Goal: Task Accomplishment & Management: Use online tool/utility

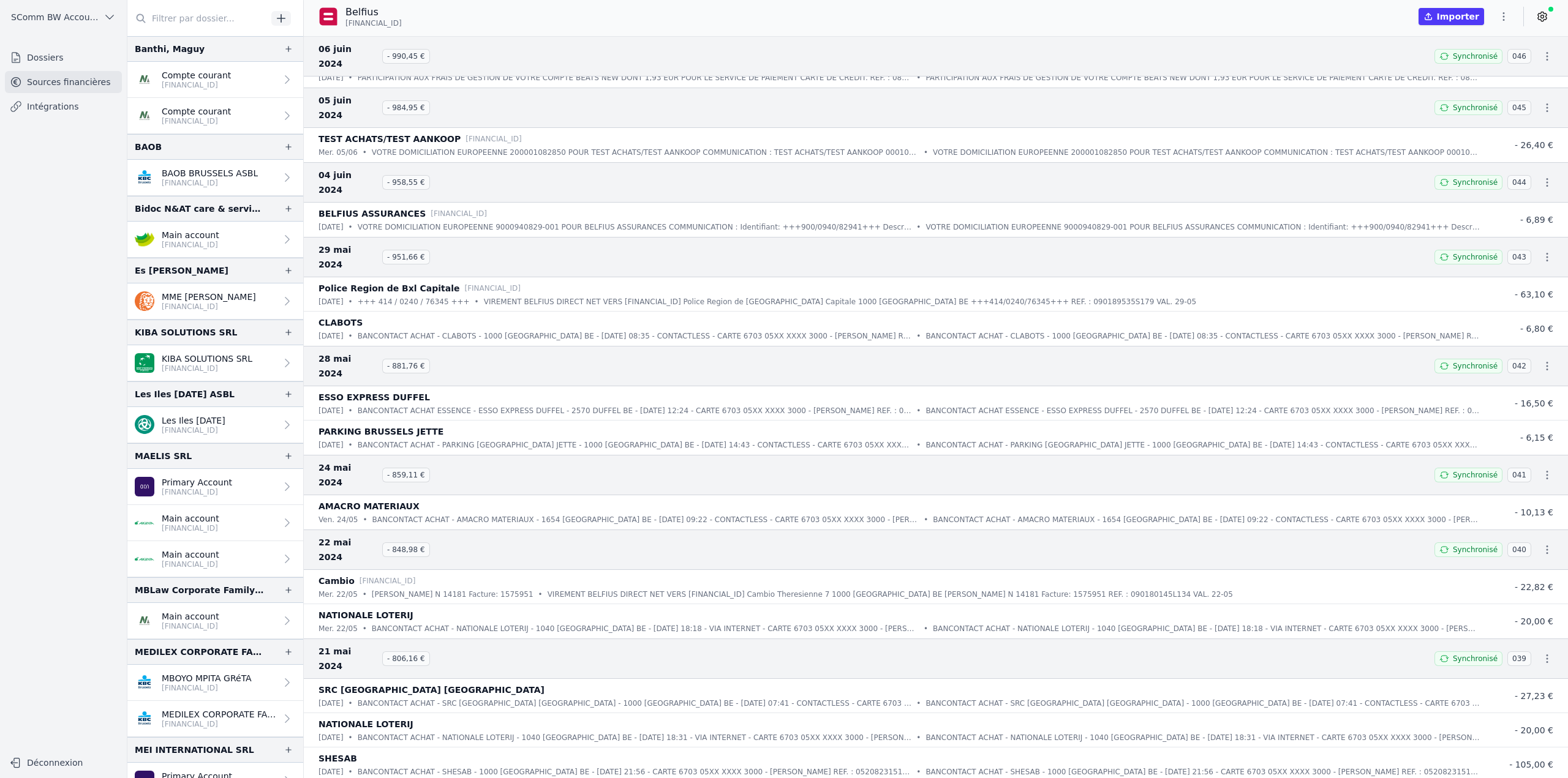
scroll to position [18853, 0]
click at [207, 20] on input "text" at bounding box center [197, 19] width 140 height 22
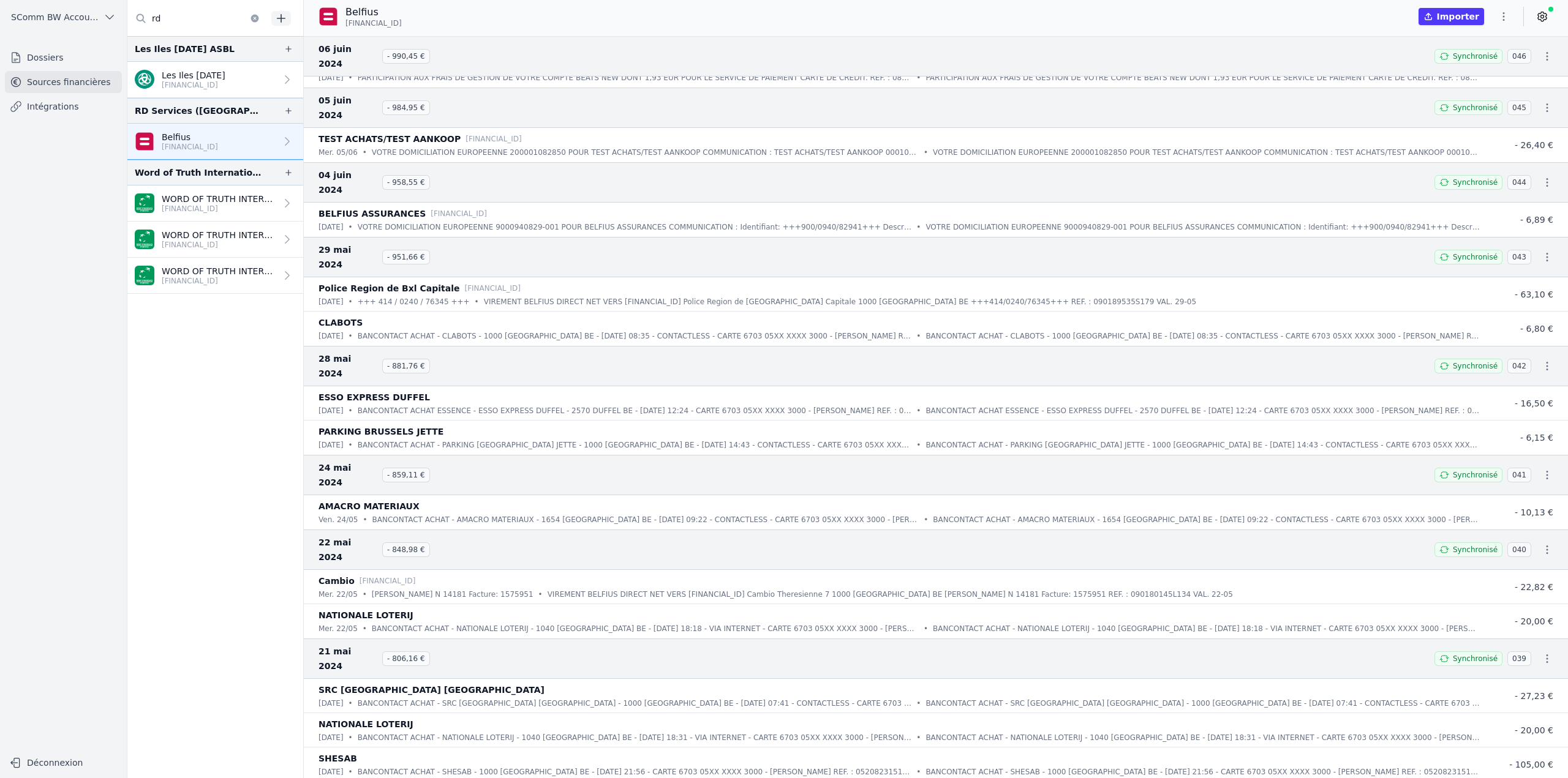
type input "rd"
click at [218, 140] on div "Belfius [FINANCIAL_ID]" at bounding box center [189, 141] width 56 height 21
click at [393, 28] on div "Belfius BE14 0638 8881 5883 Importer" at bounding box center [936, 18] width 1264 height 37
click at [393, 22] on span "BE14 0638 8881 5883" at bounding box center [373, 23] width 56 height 10
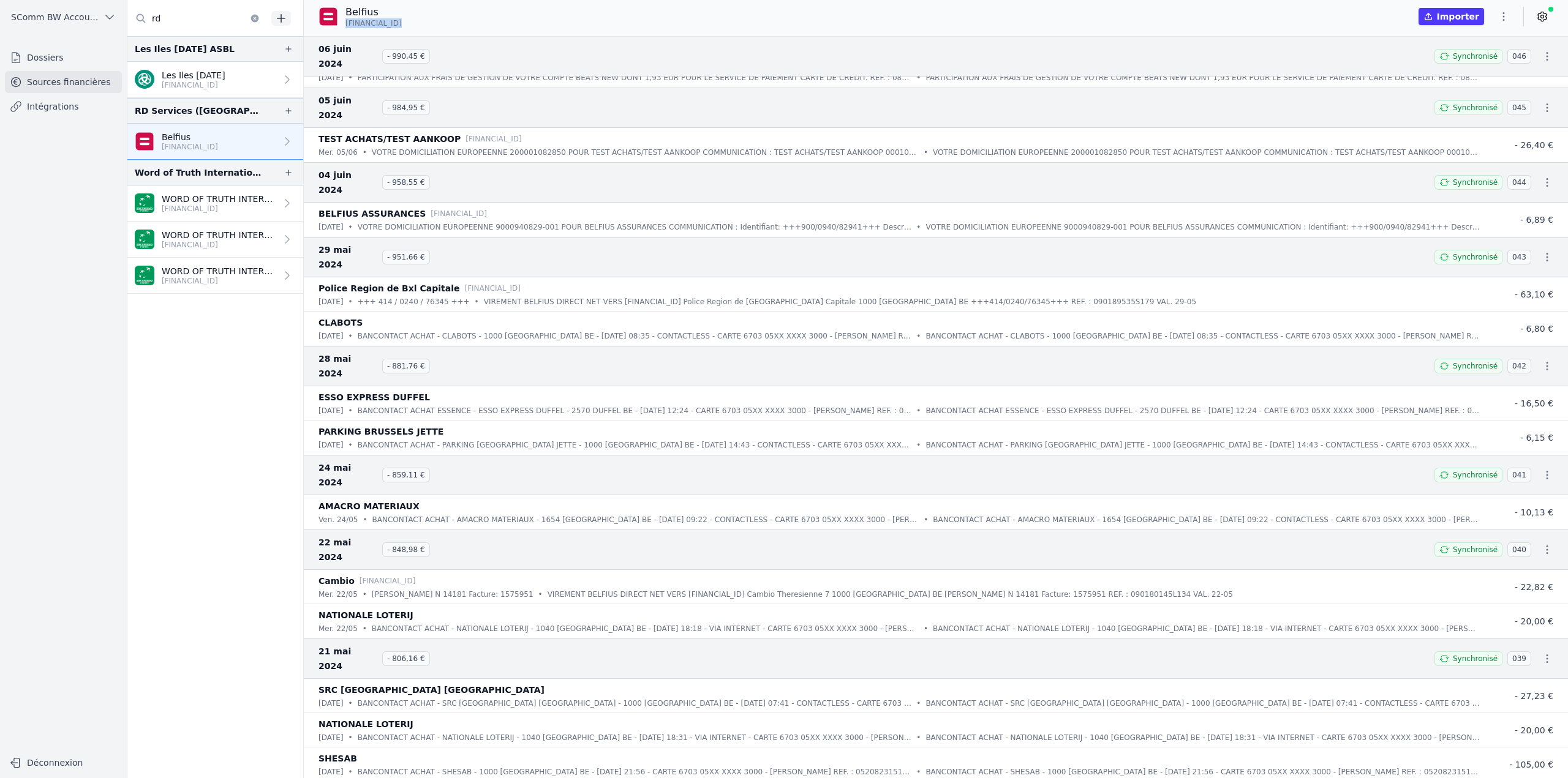
click at [393, 22] on span "BE14 0638 8881 5883" at bounding box center [373, 23] width 56 height 10
copy div "BE14 0638 8881 5883"
click at [285, 108] on icon "button" at bounding box center [288, 111] width 10 height 10
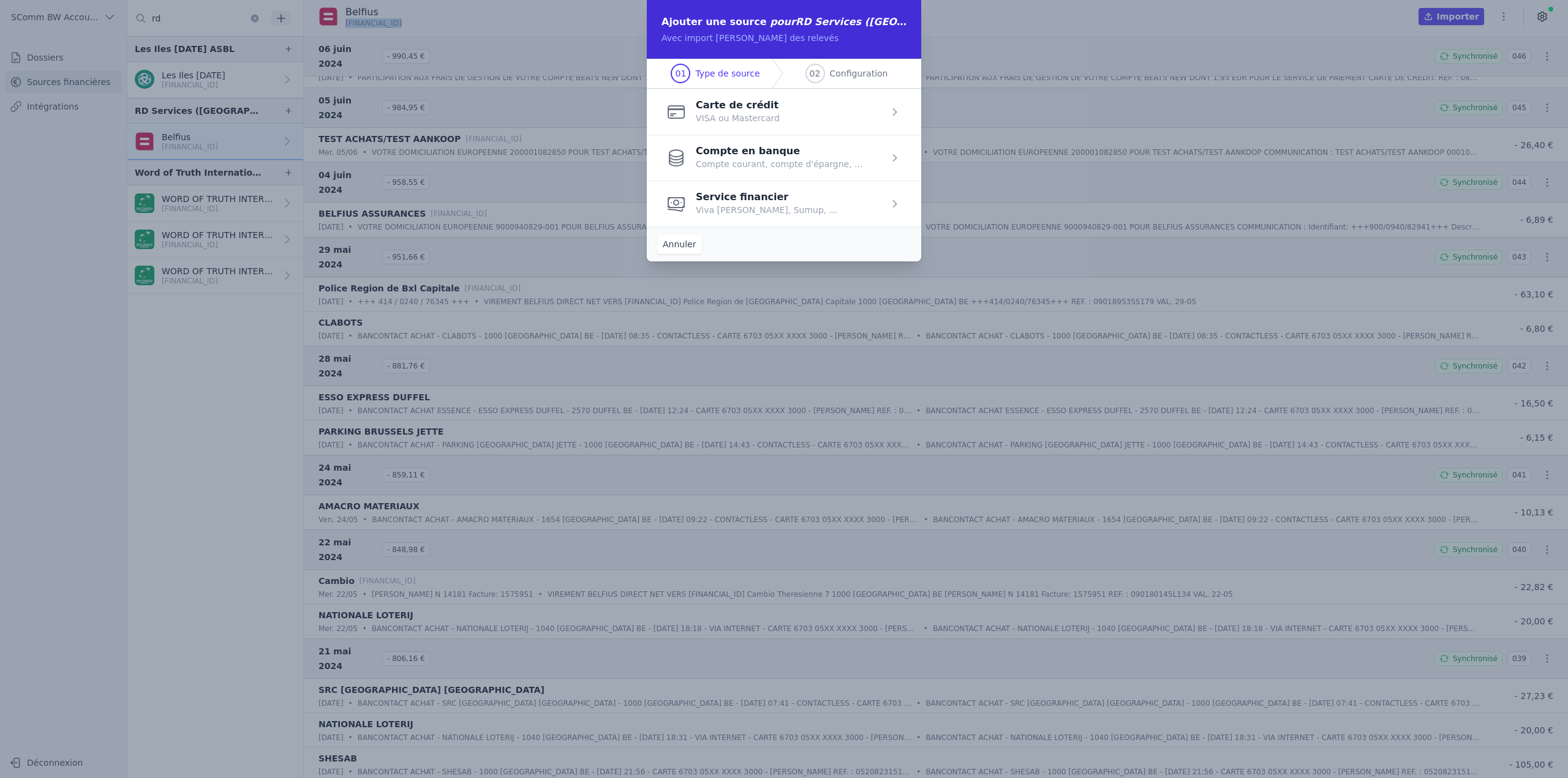
click at [754, 155] on span "button" at bounding box center [784, 158] width 274 height 46
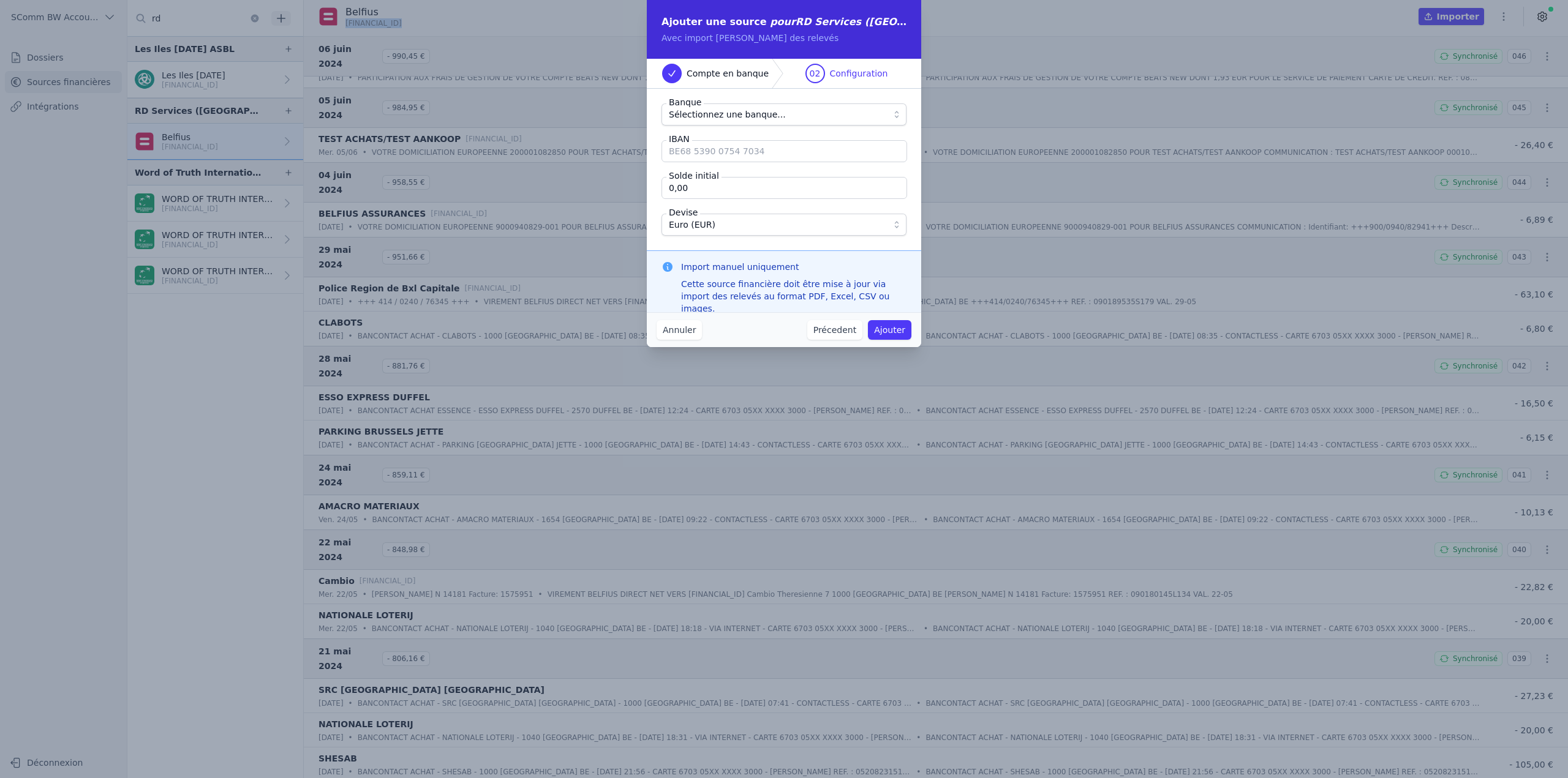
click at [740, 114] on span "Sélectionnez une banque..." at bounding box center [727, 115] width 117 height 15
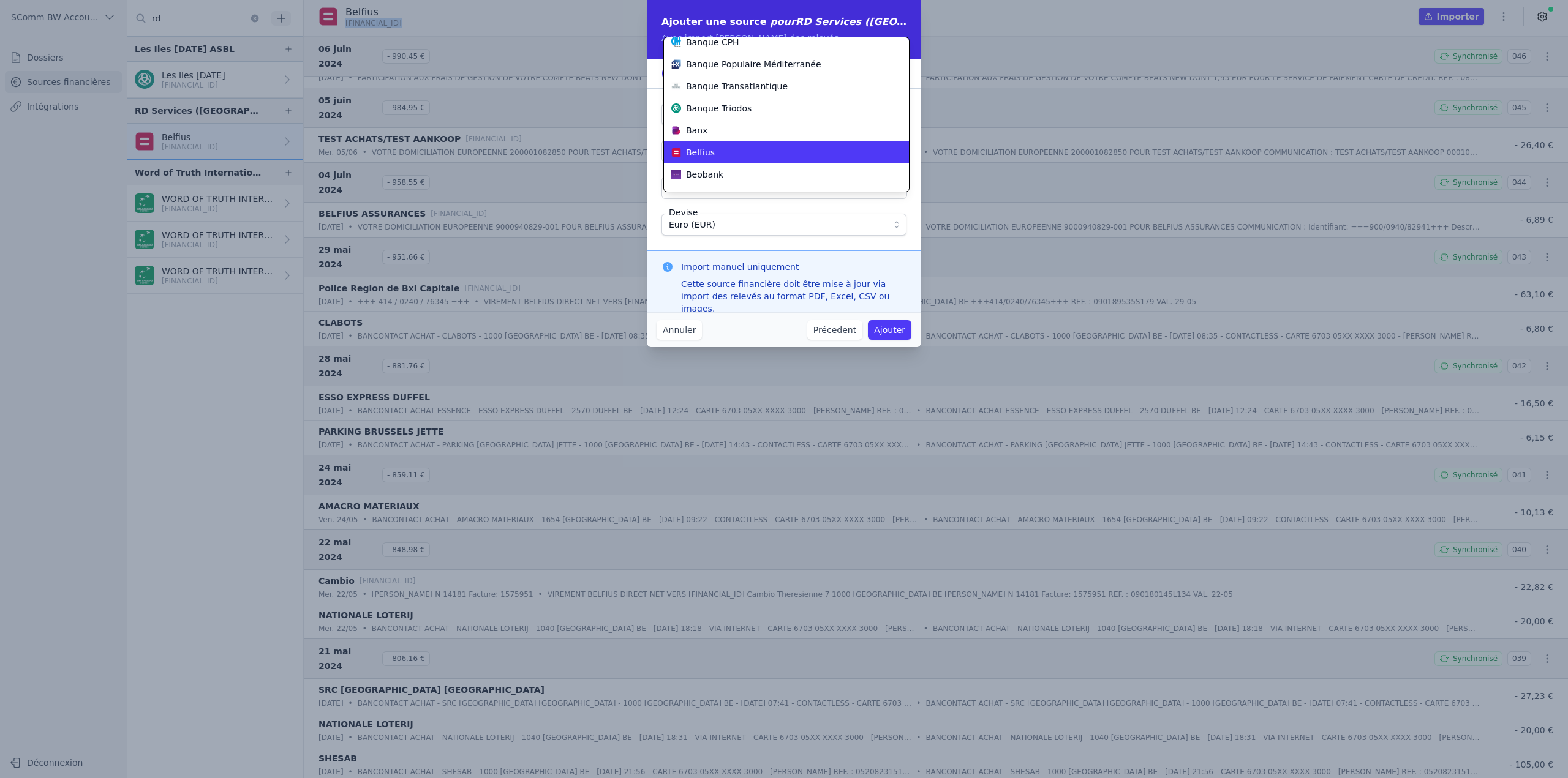
scroll to position [117, 0]
click at [725, 156] on div "Belfius" at bounding box center [779, 151] width 216 height 12
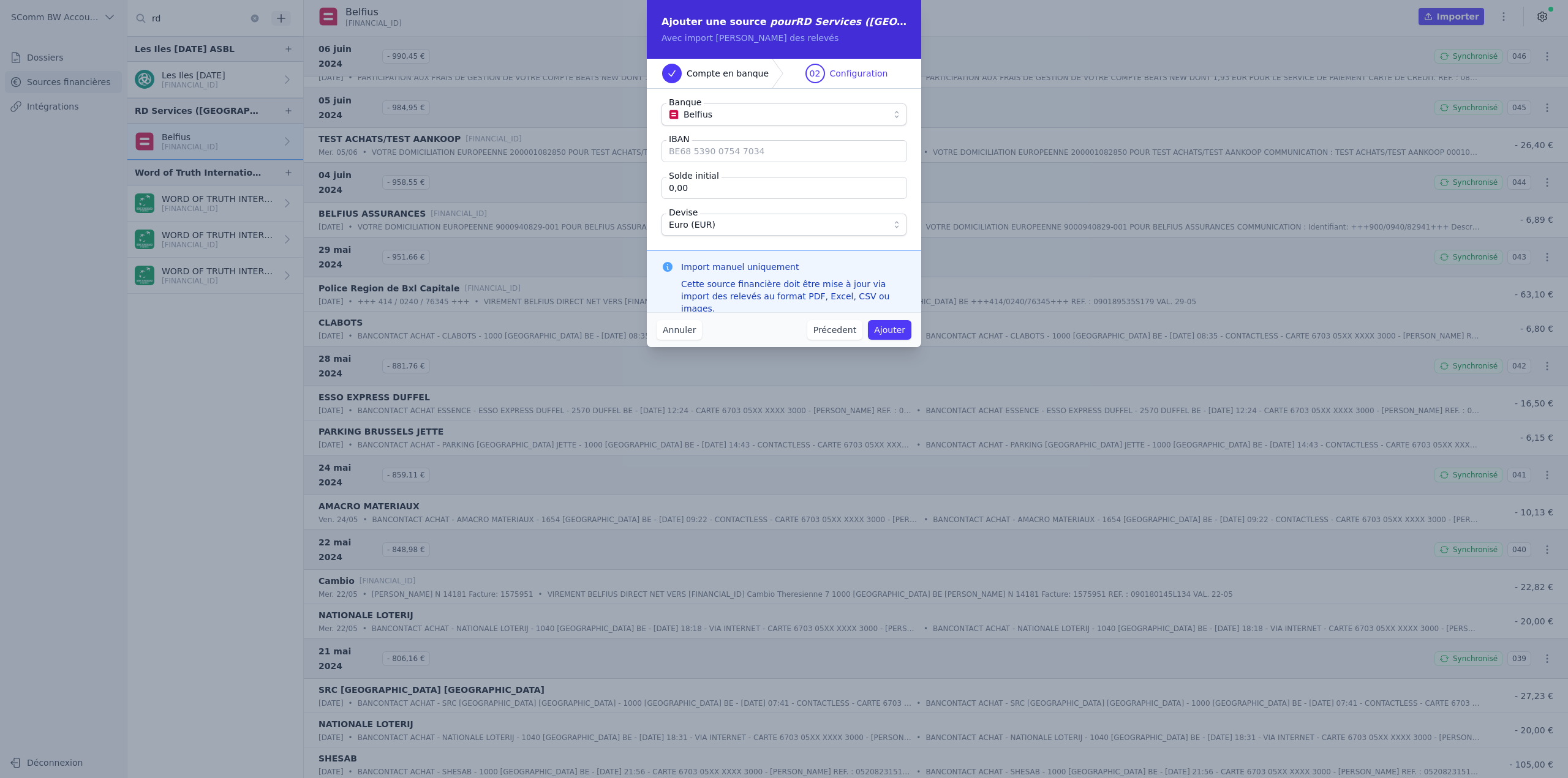
click at [725, 156] on input "IBAN" at bounding box center [784, 152] width 246 height 22
paste input "BE14 0638 8881 5883"
type input "BE14 0638 8881 5883"
click at [713, 188] on input "0,00" at bounding box center [784, 188] width 246 height 22
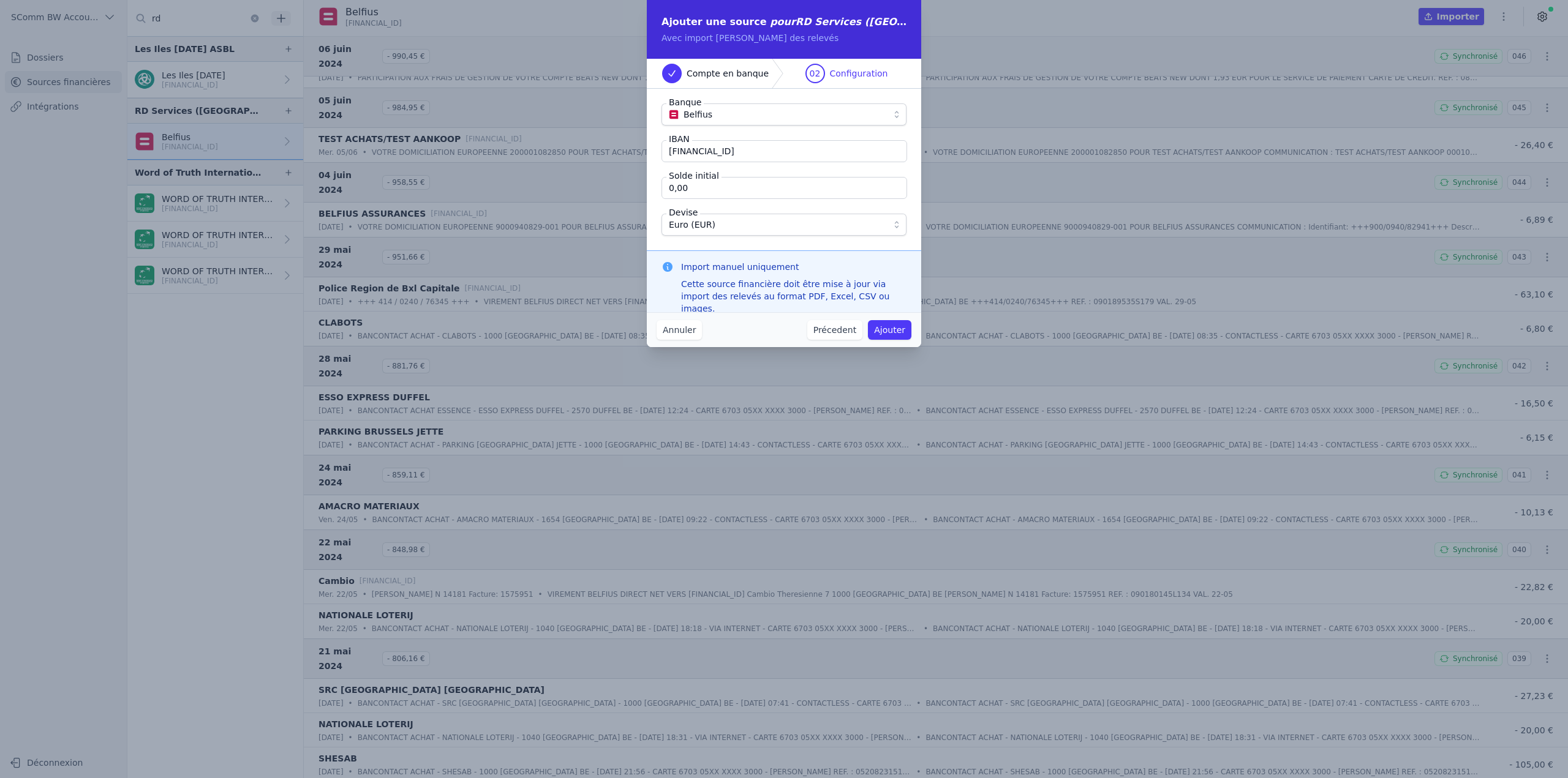
click at [713, 188] on input "0,00" at bounding box center [784, 188] width 246 height 22
type input "1 024,34"
click at [679, 240] on div "Banque Belfius IBAN BE14 0638 8881 5883 Solde initial 1 024,34 Devise Euro (EUR)" at bounding box center [784, 169] width 274 height 161
click at [887, 329] on button "Ajouter" at bounding box center [890, 330] width 43 height 19
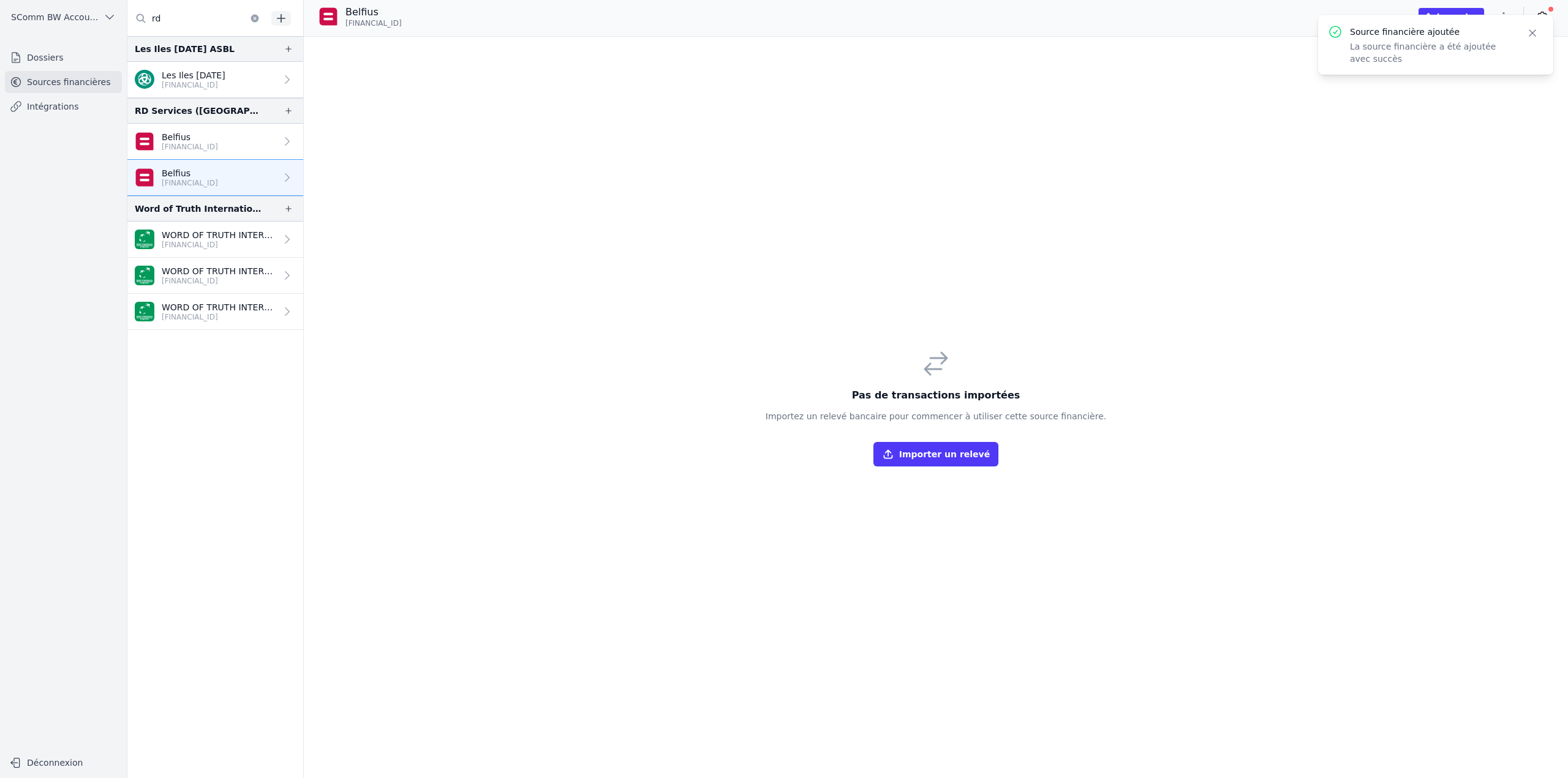
click at [281, 138] on icon at bounding box center [287, 141] width 12 height 12
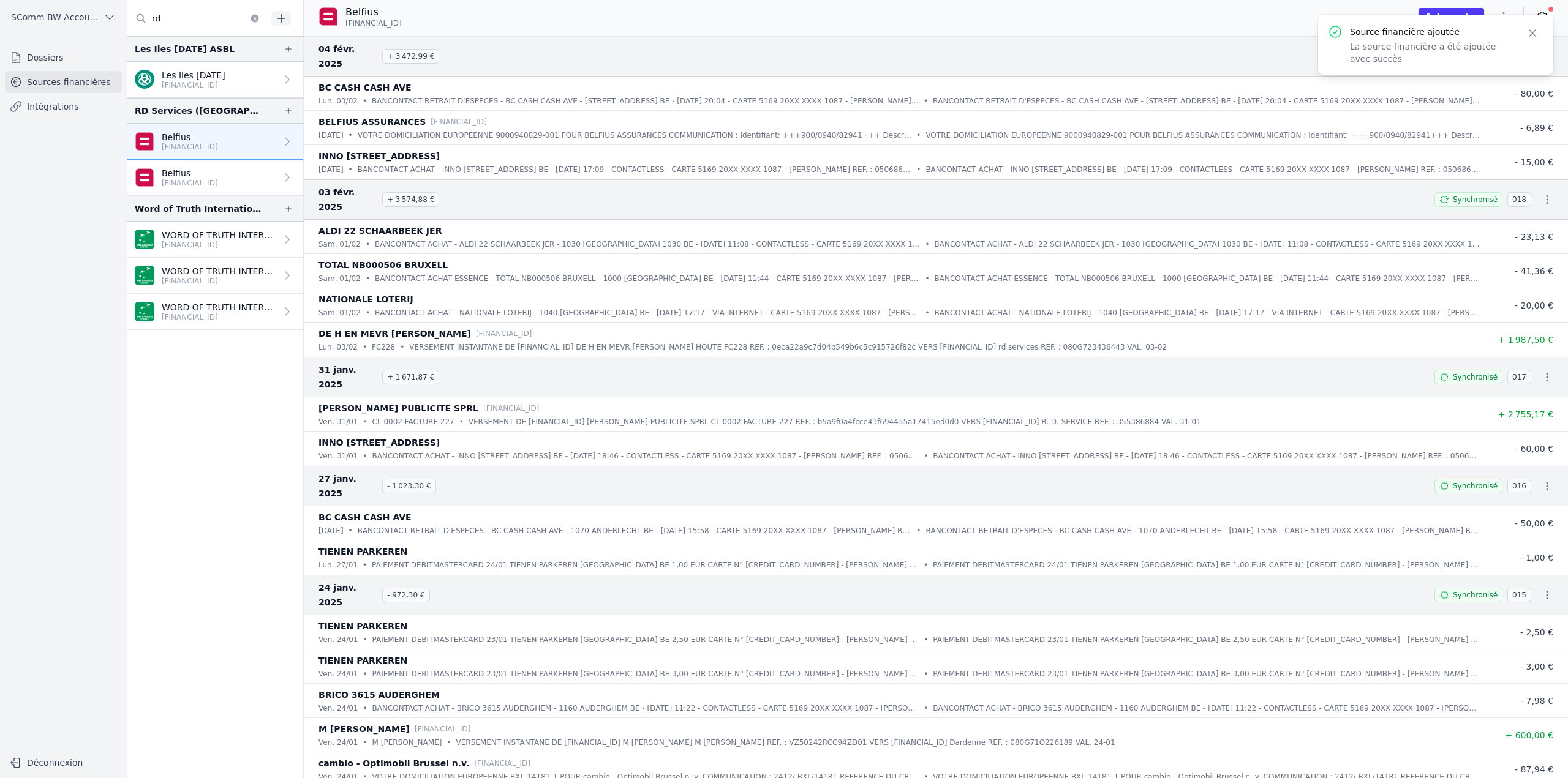
click at [1539, 32] on button "Close" at bounding box center [1533, 33] width 22 height 17
click at [1510, 25] on button "button" at bounding box center [1504, 16] width 25 height 19
click at [1465, 110] on button "Supprimer" at bounding box center [1475, 111] width 88 height 22
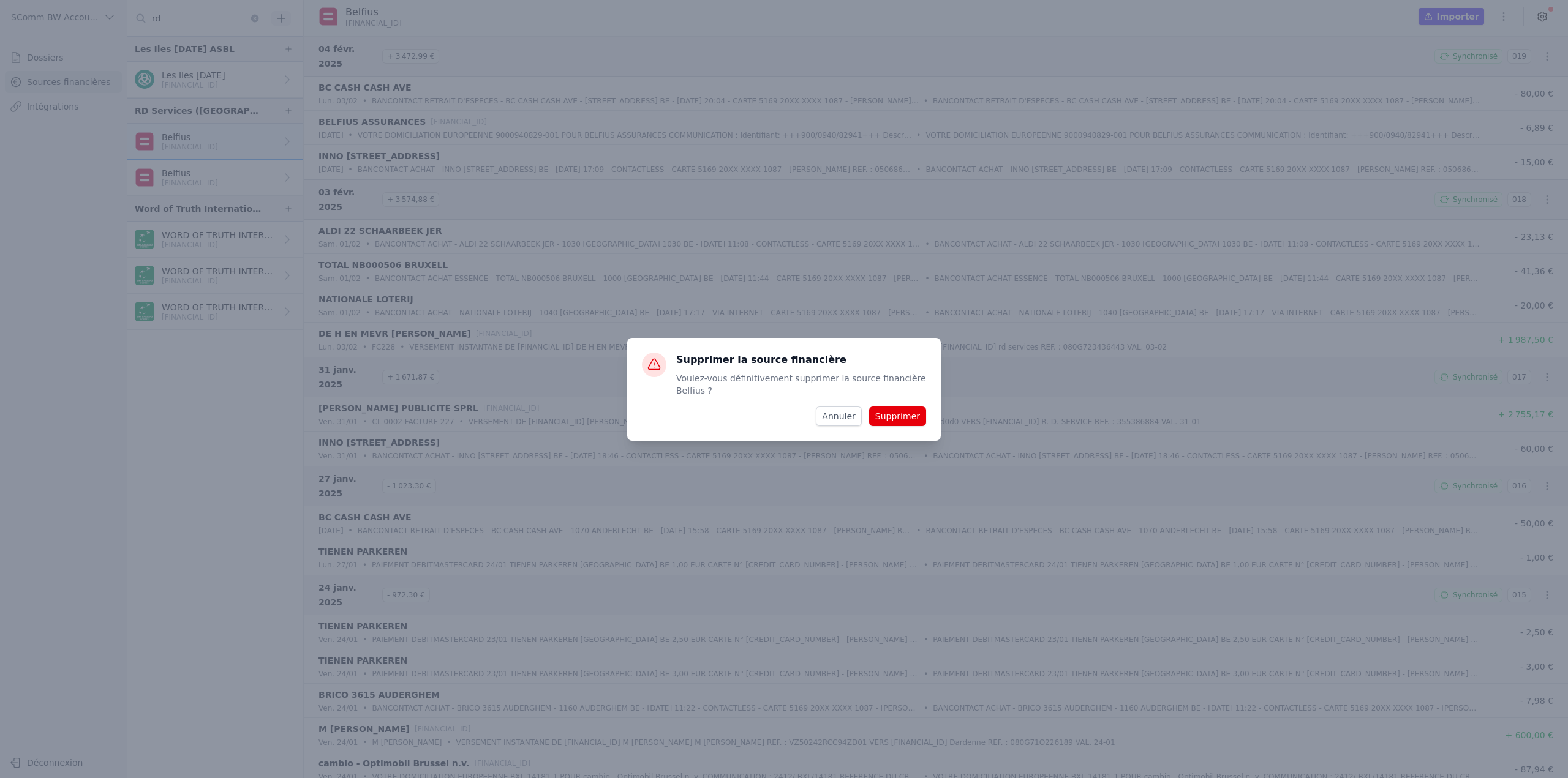
click at [911, 423] on button "Supprimer" at bounding box center [898, 416] width 57 height 19
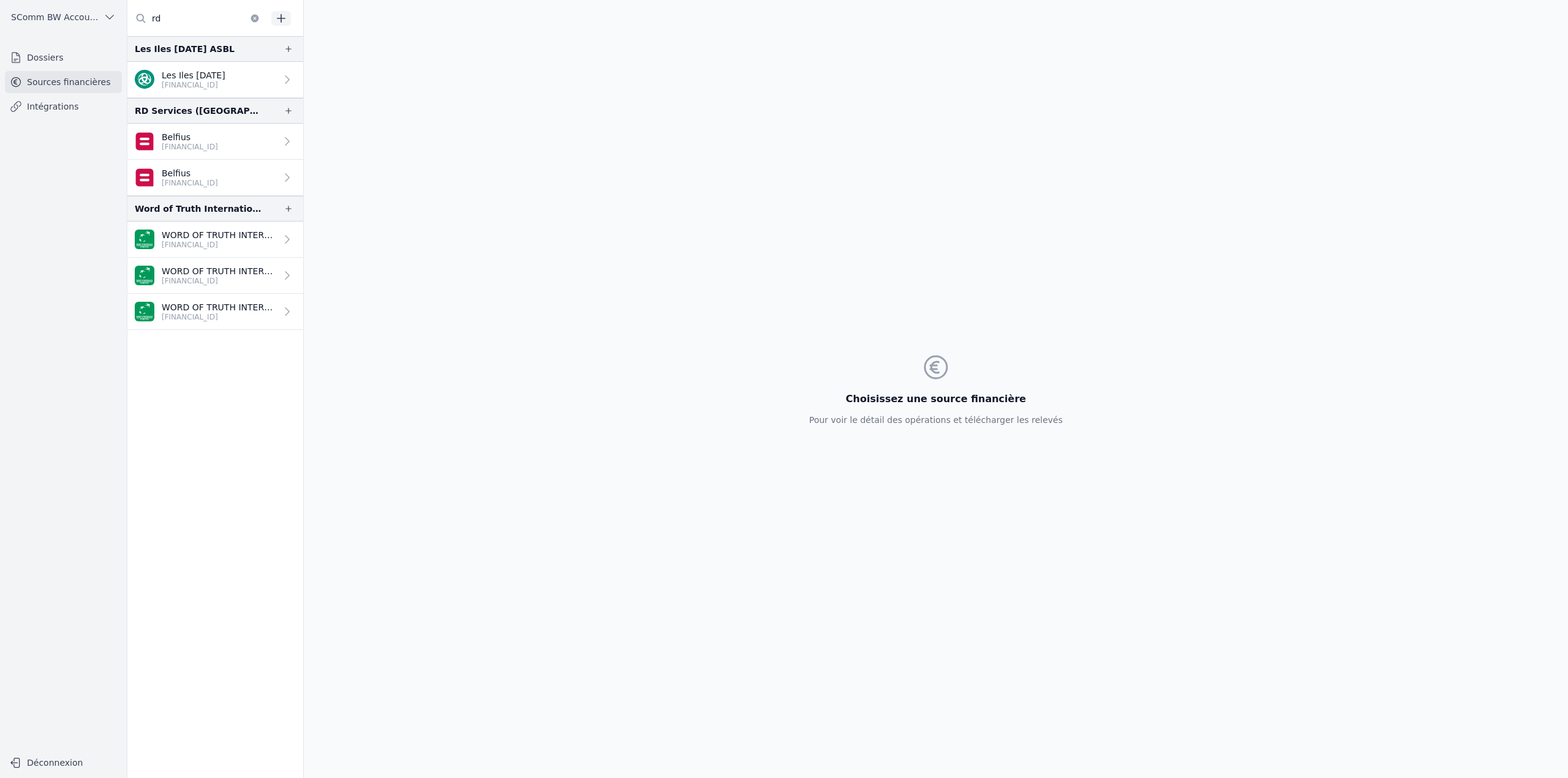
click at [258, 177] on link "Belfius BE14 0638 8881 5883" at bounding box center [215, 178] width 176 height 36
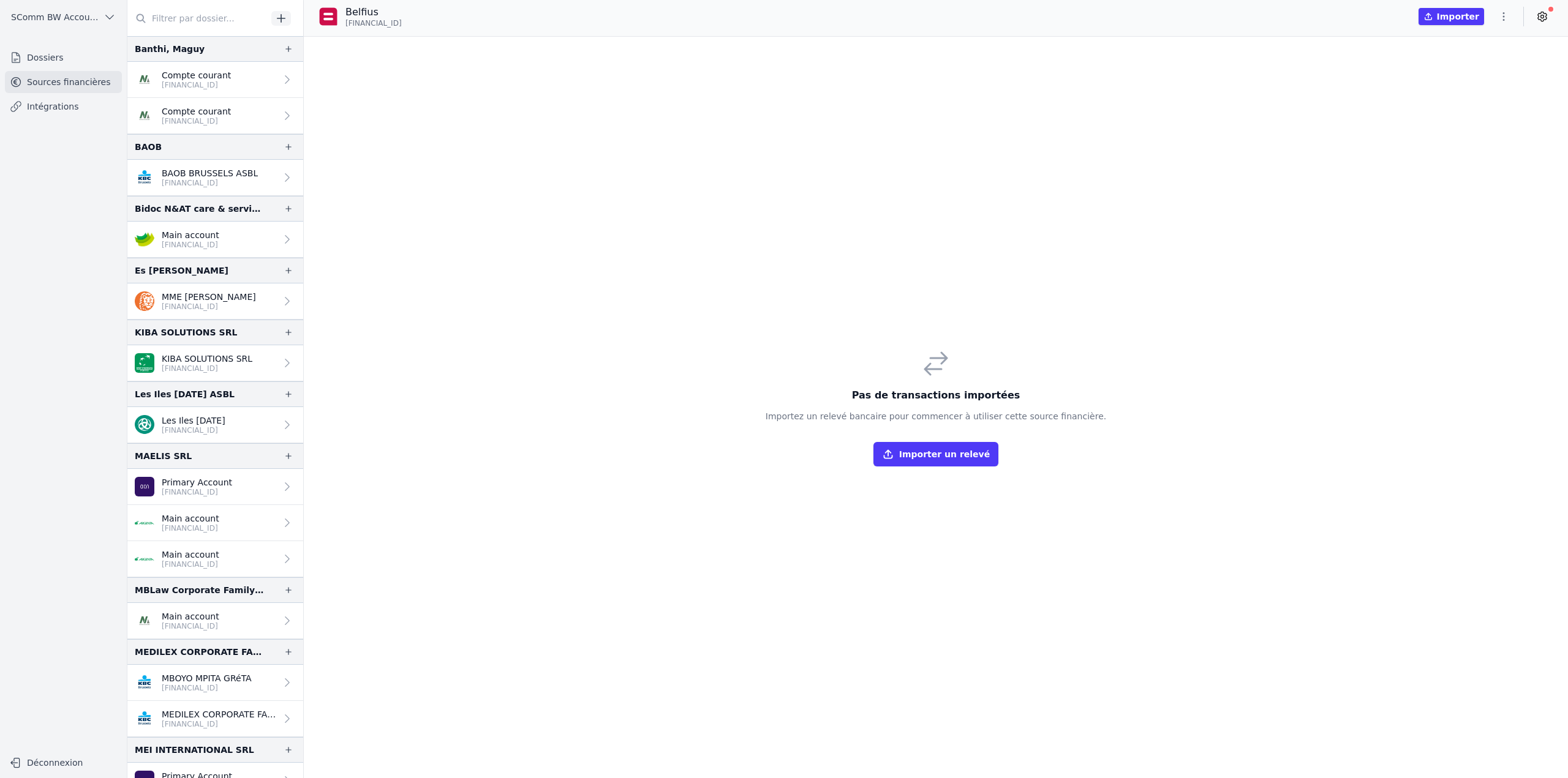
click at [193, 23] on input "text" at bounding box center [197, 19] width 140 height 22
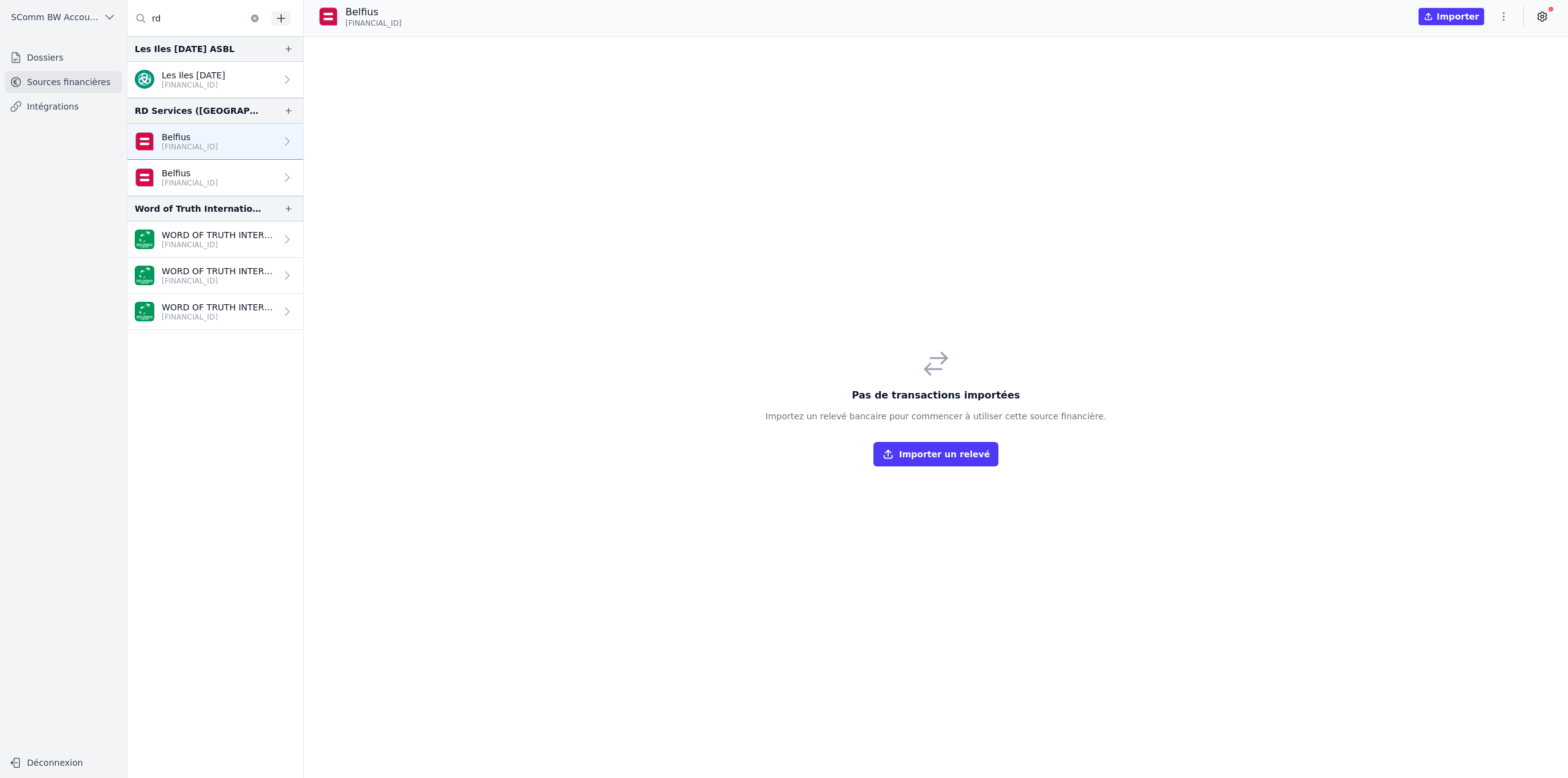
type input "rd"
click at [218, 175] on p "Belfius" at bounding box center [189, 173] width 56 height 12
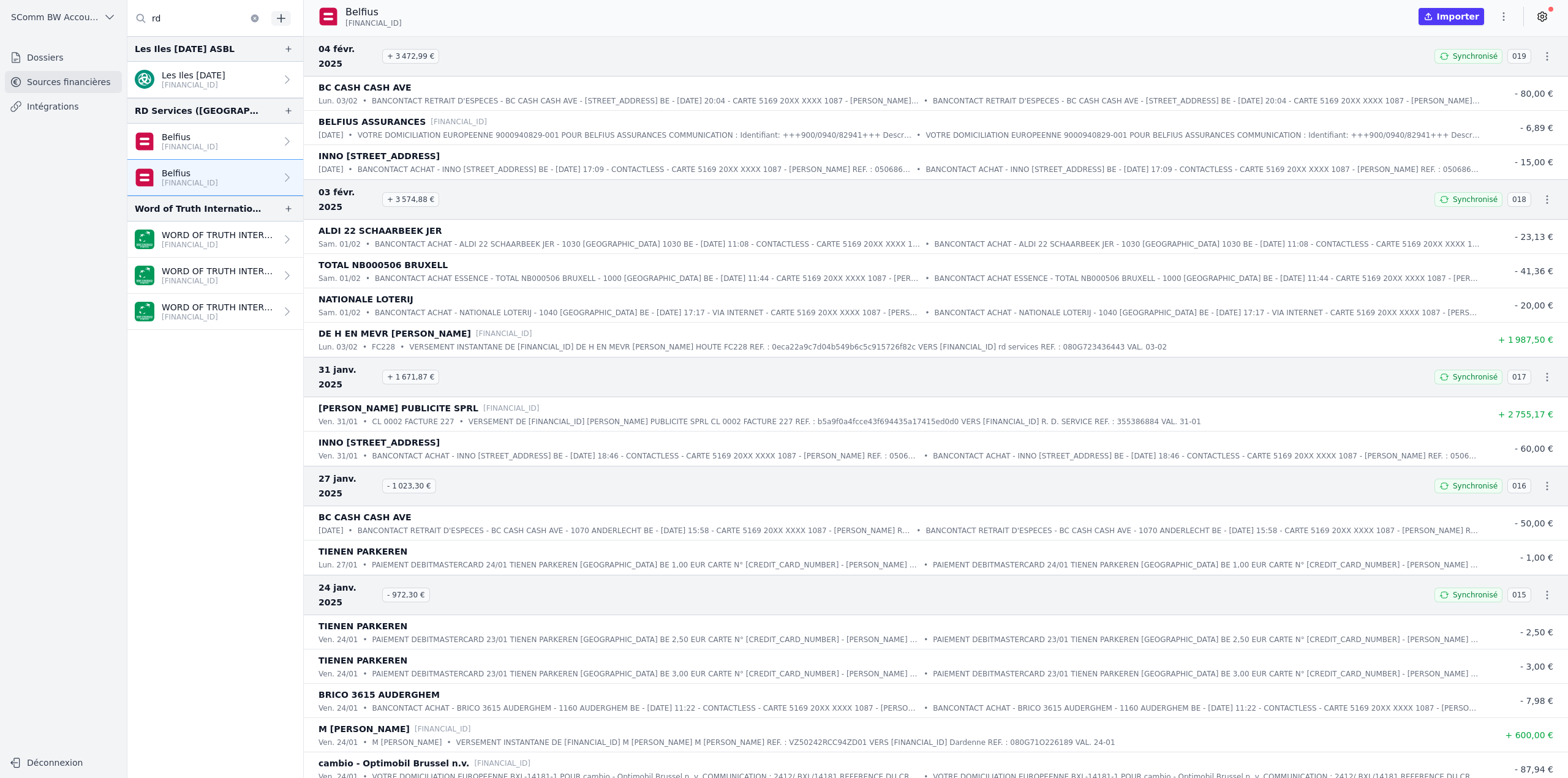
click at [237, 134] on link "Belfius BE14 0638 8881 5883" at bounding box center [215, 142] width 176 height 36
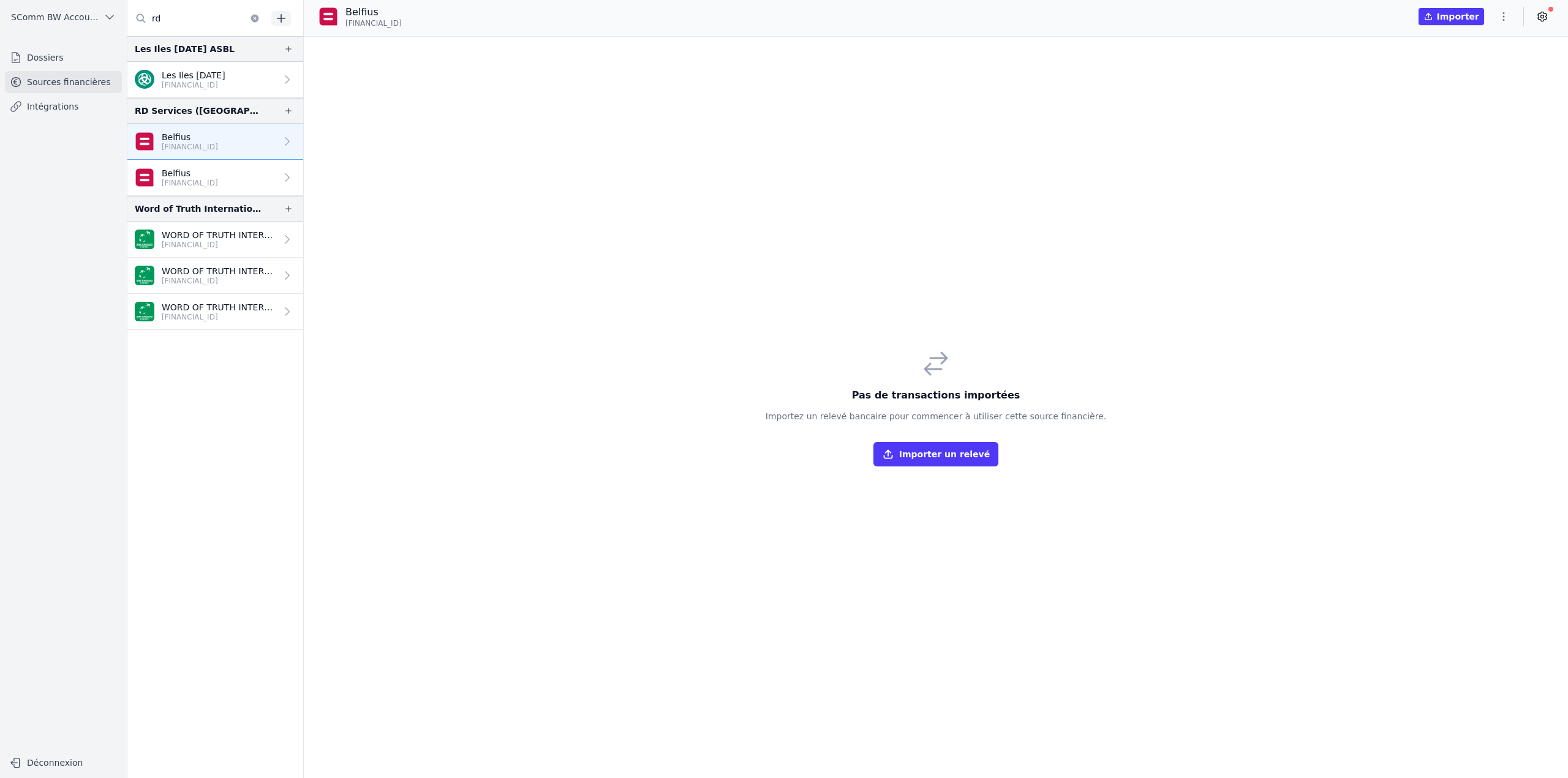
click at [241, 179] on link "Belfius BE14 0638 8881 5883" at bounding box center [215, 178] width 176 height 36
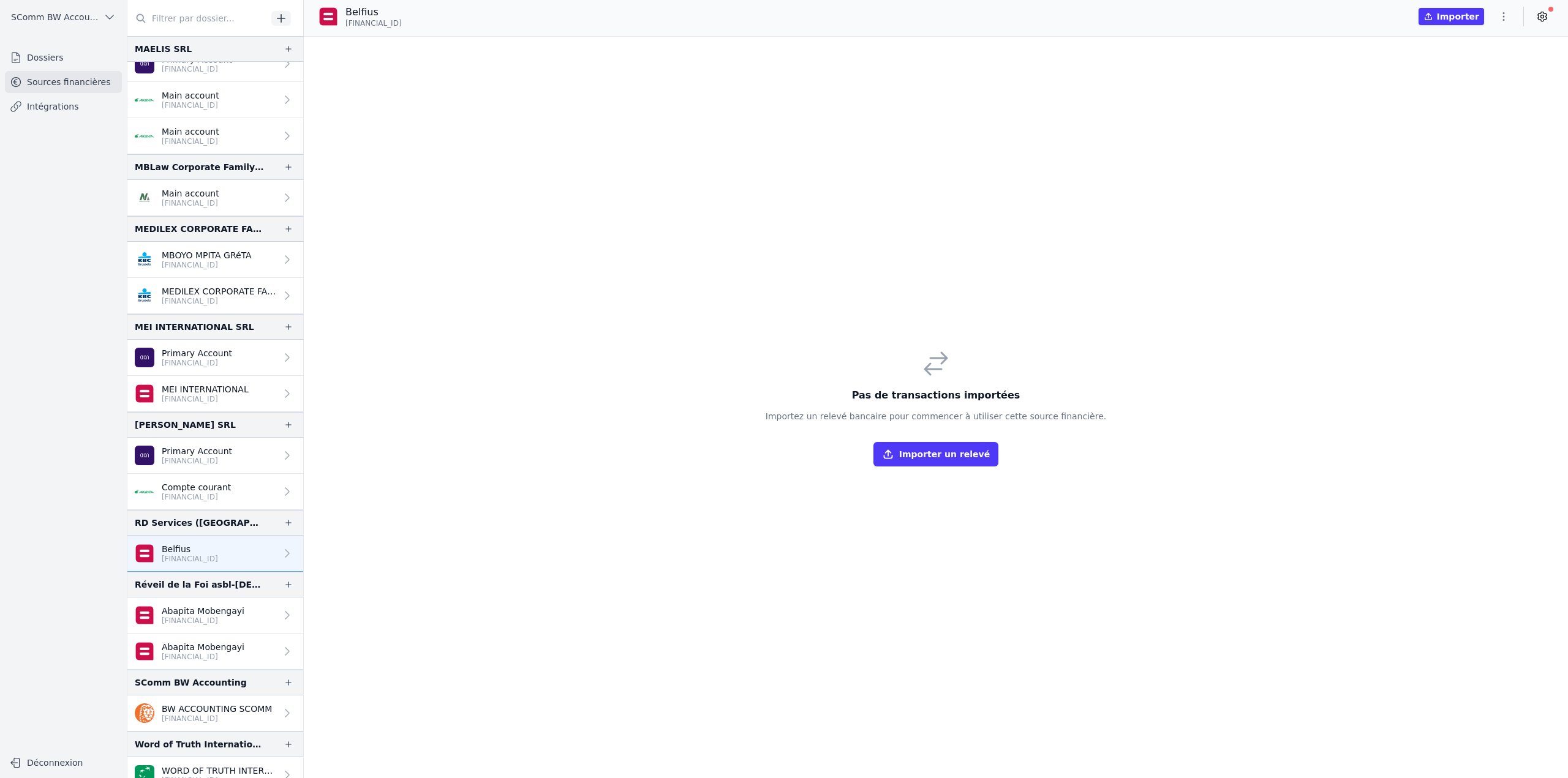
scroll to position [423, 0]
click at [202, 557] on link "Belfius [FINANCIAL_ID]" at bounding box center [215, 553] width 176 height 36
click at [206, 615] on p "[FINANCIAL_ID]" at bounding box center [202, 620] width 83 height 10
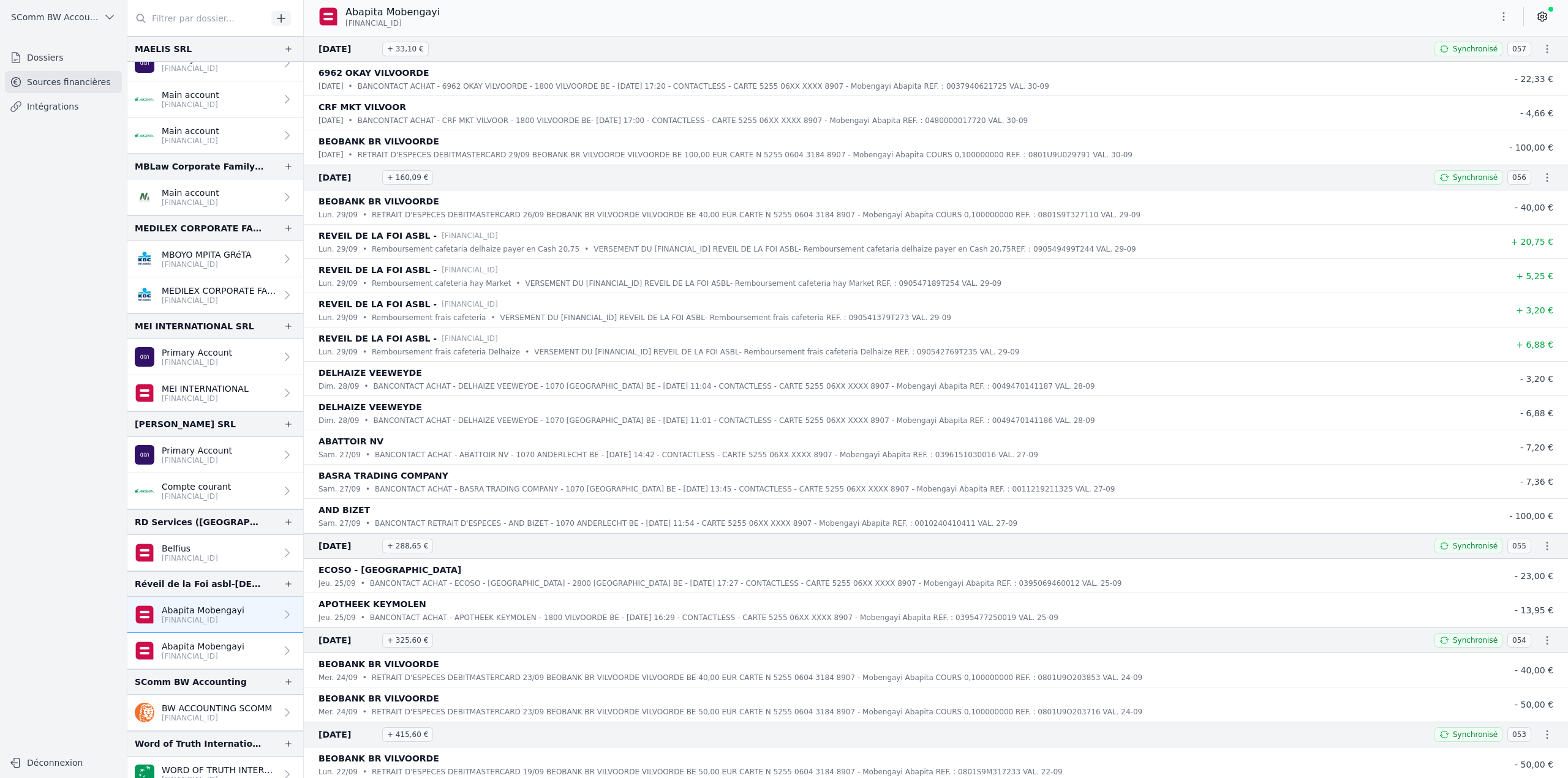
click at [196, 556] on link "Belfius [FINANCIAL_ID]" at bounding box center [215, 553] width 176 height 36
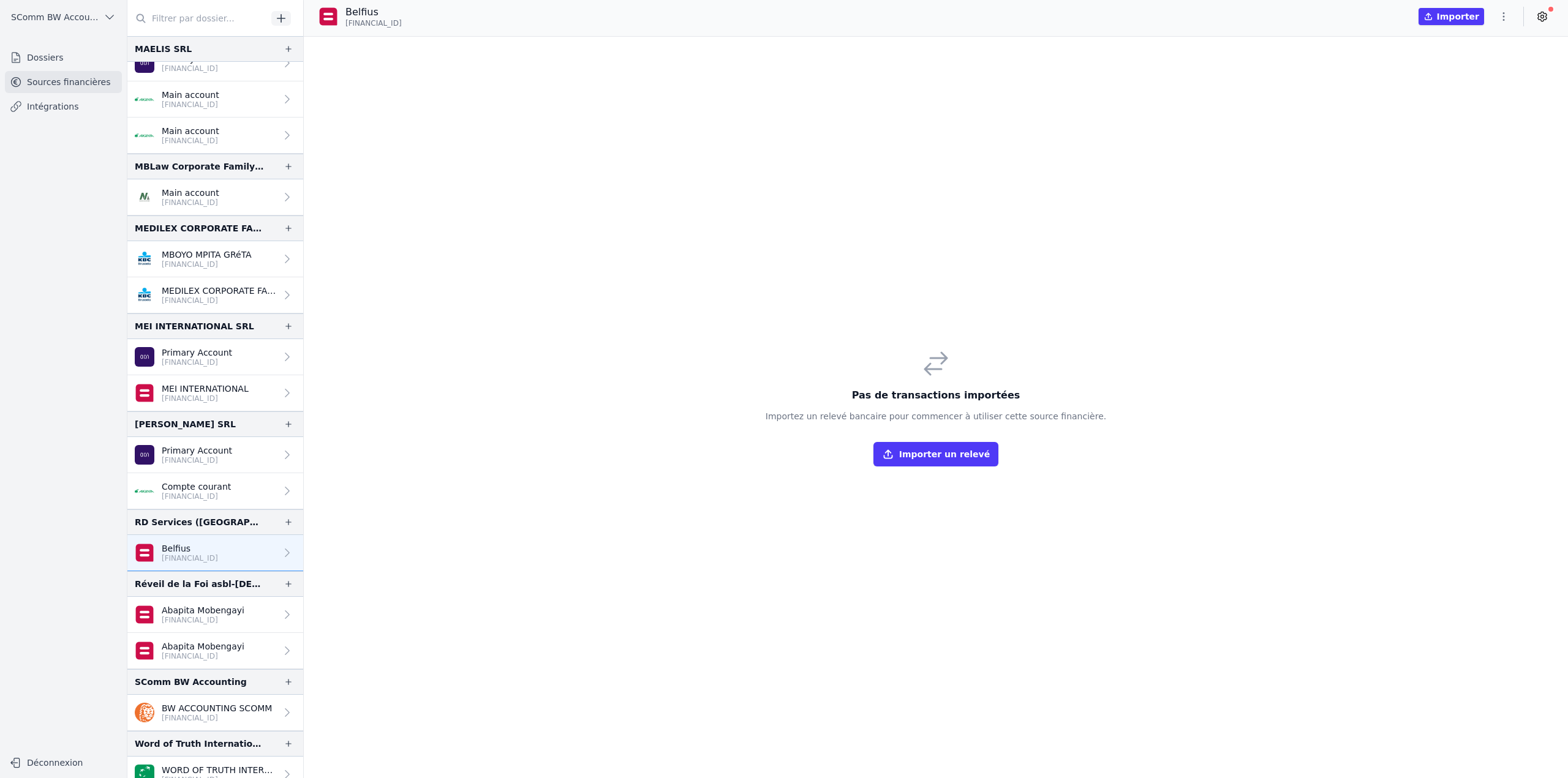
click at [1493, 20] on button "button" at bounding box center [1504, 16] width 25 height 19
click at [1466, 84] on button "Import CSV *" at bounding box center [1475, 88] width 88 height 22
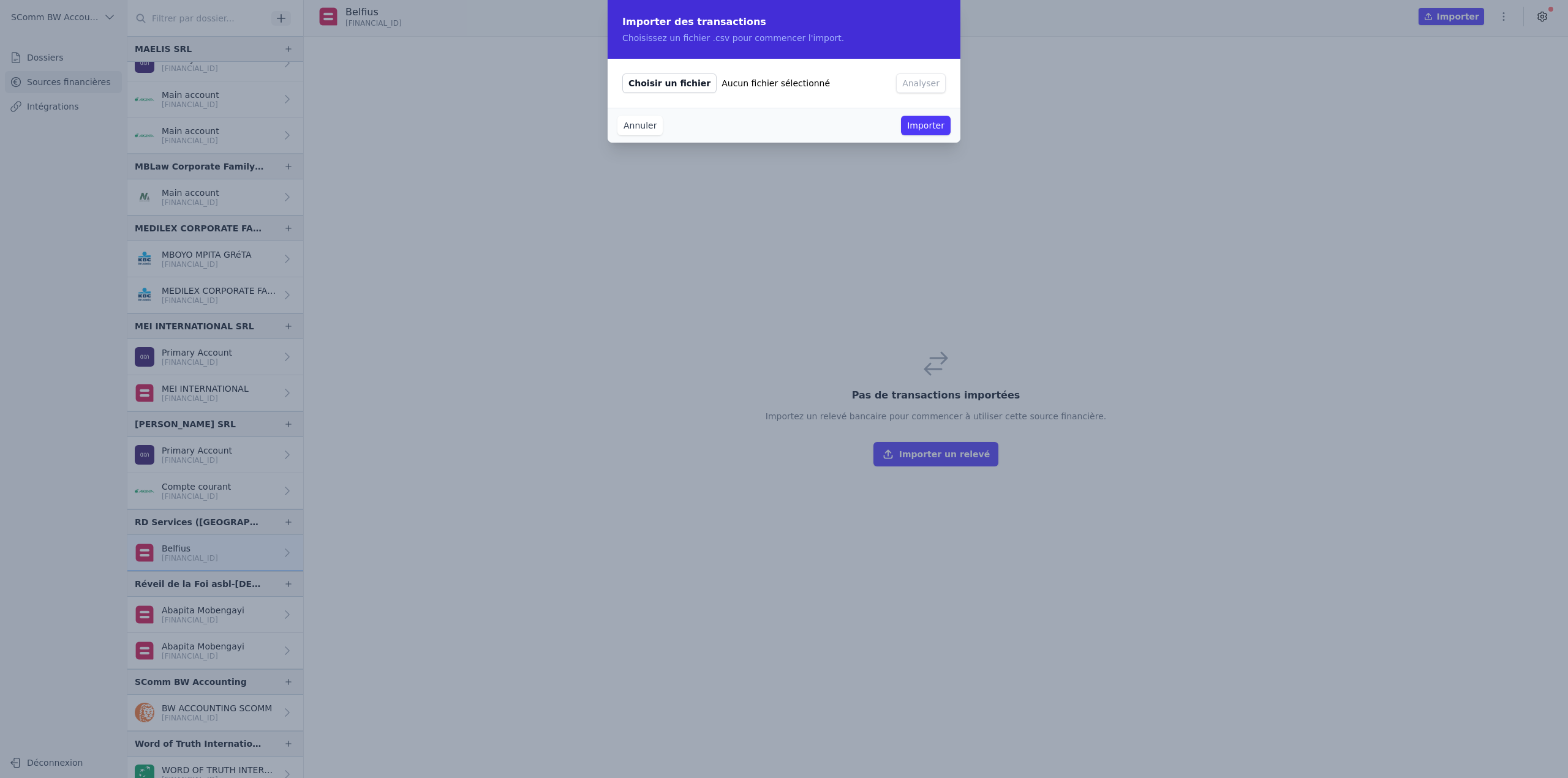
click at [682, 82] on span "Choisir un fichier" at bounding box center [669, 83] width 94 height 19
click at [622, 73] on input "Choisir un fichier Aucun fichier sélectionné" at bounding box center [622, 73] width 1 height 1
type input "C:\fakepath\ext 2018 - 2025 (ok pour import).csv"
click at [925, 87] on button "Analyser" at bounding box center [921, 83] width 49 height 19
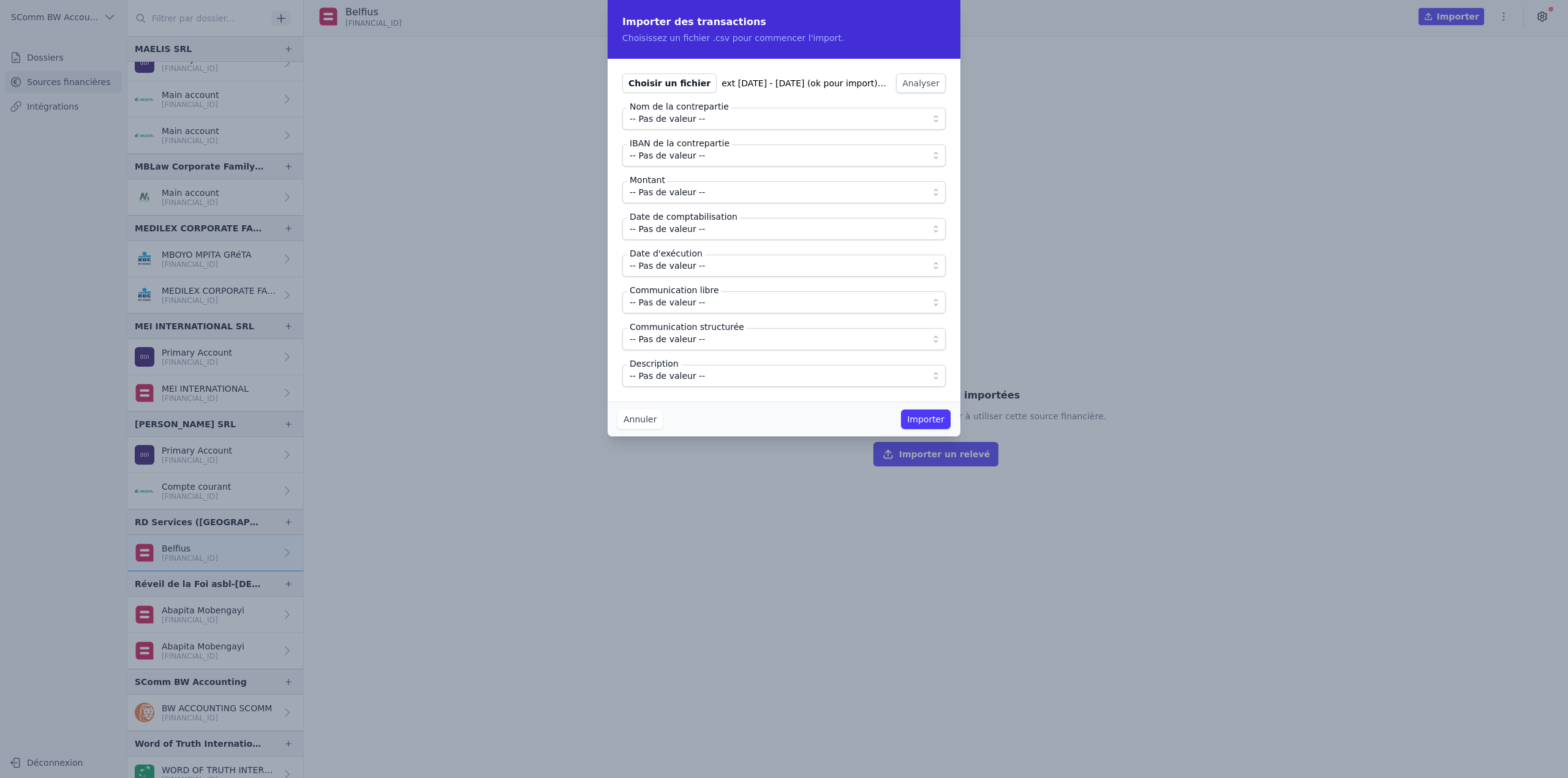
click at [734, 116] on span "-- Pas de valeur --" at bounding box center [775, 119] width 291 height 15
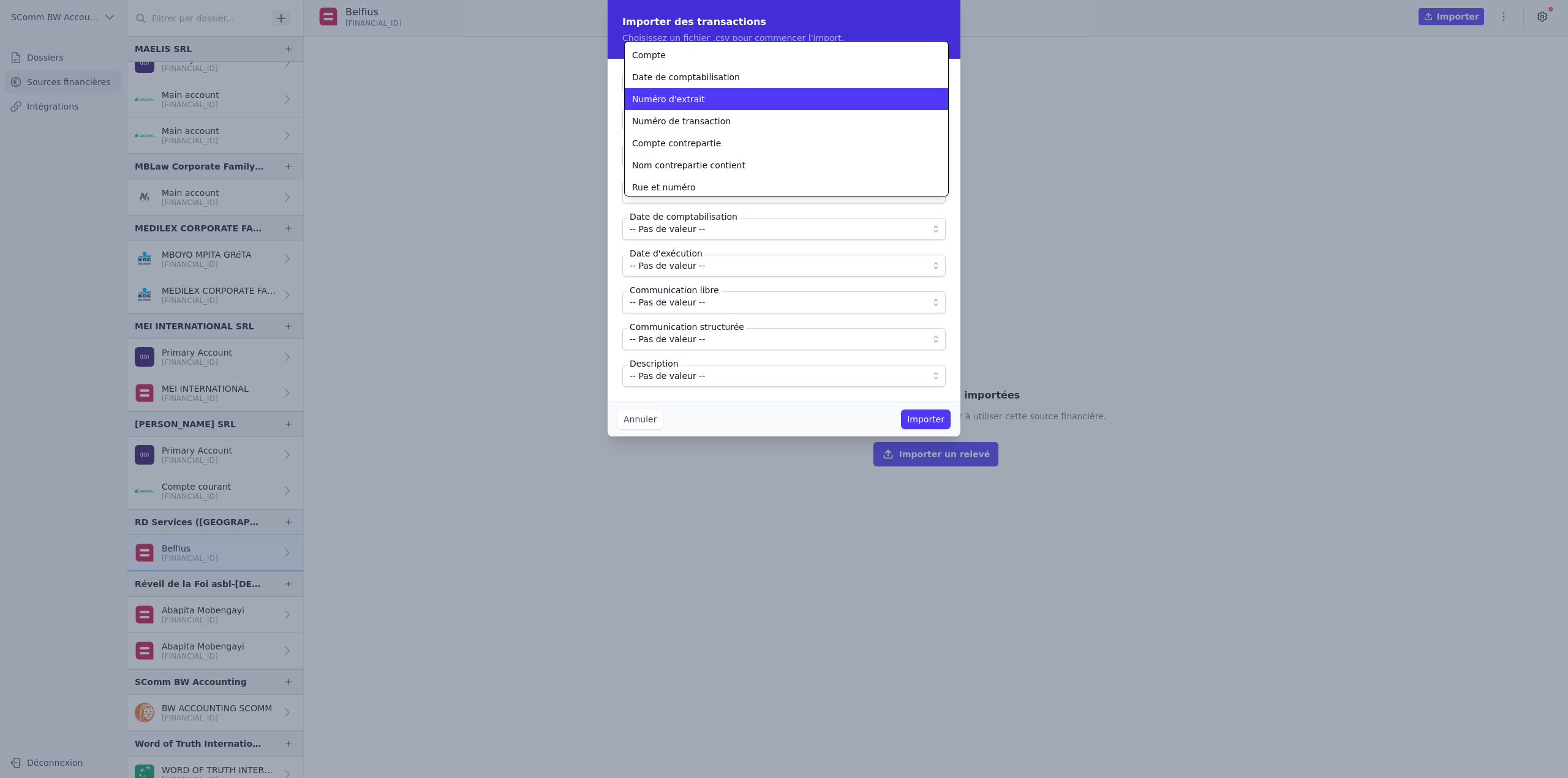
scroll to position [29, 0]
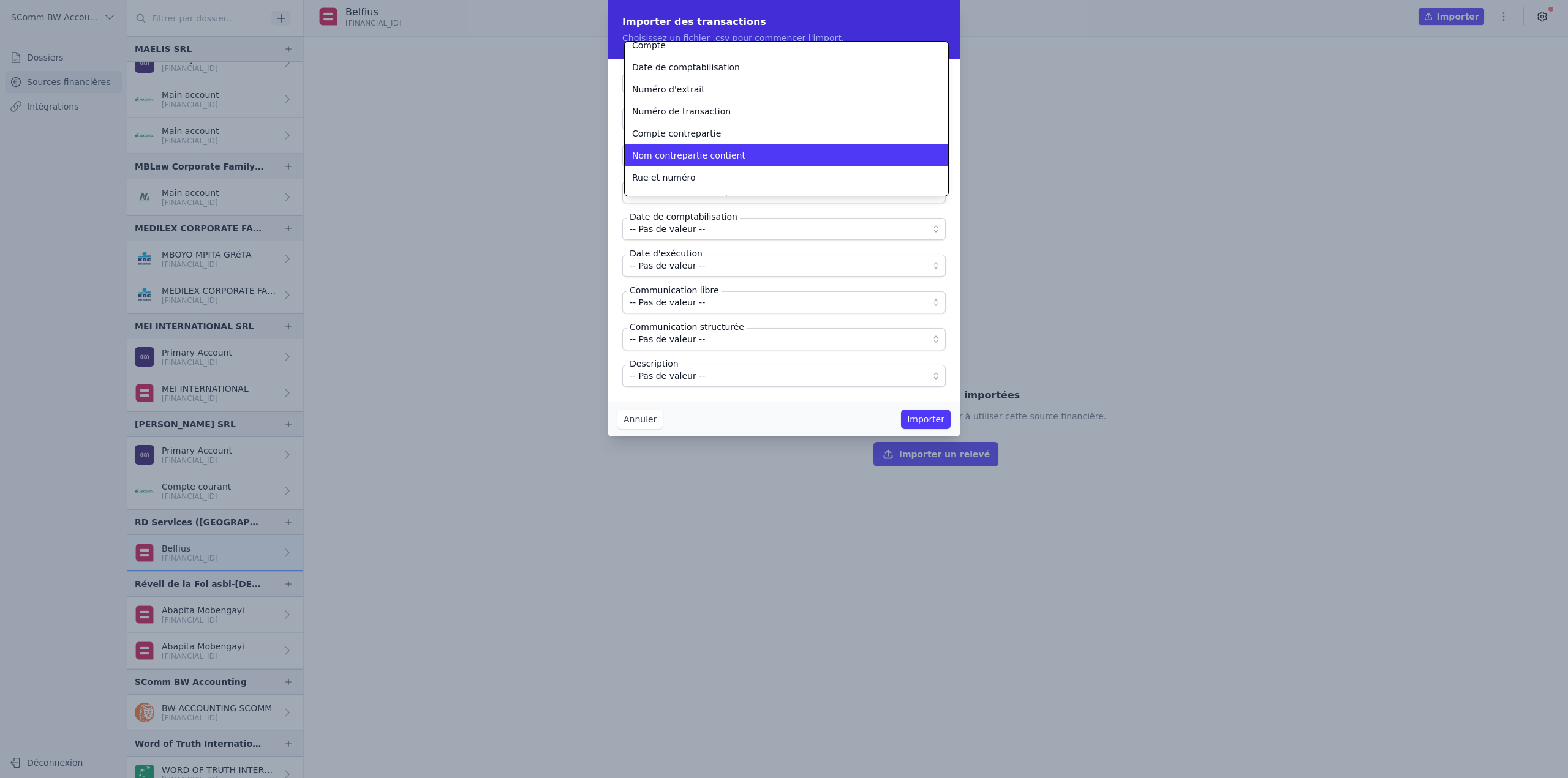
click at [686, 154] on span "Nom contrepartie contient" at bounding box center [689, 155] width 114 height 12
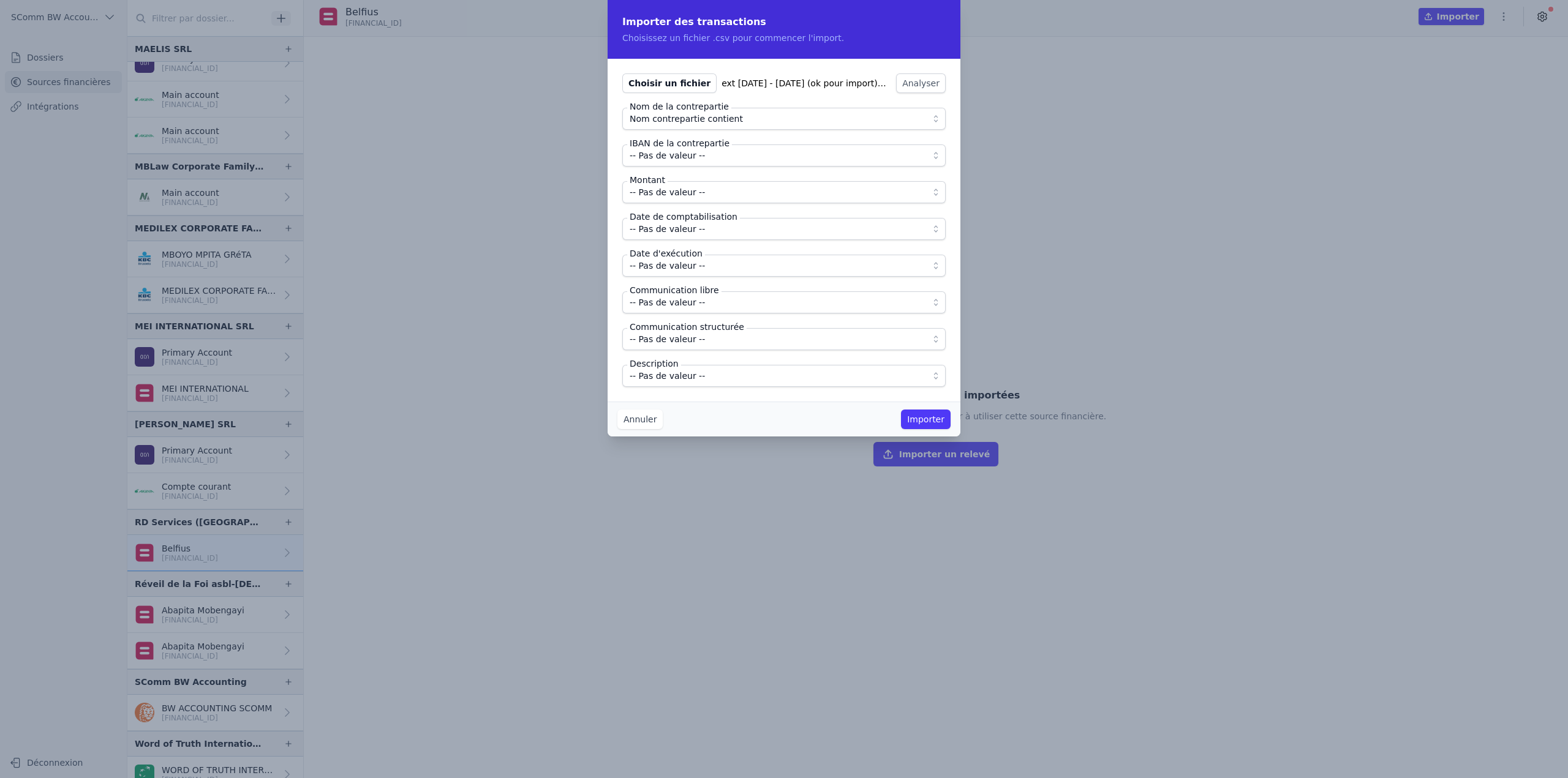
click at [686, 164] on button "-- Pas de valeur --" at bounding box center [784, 156] width 323 height 22
click at [686, 164] on span "Compte contrepartie" at bounding box center [676, 169] width 89 height 12
click at [684, 196] on span "-- Pas de valeur --" at bounding box center [667, 193] width 75 height 15
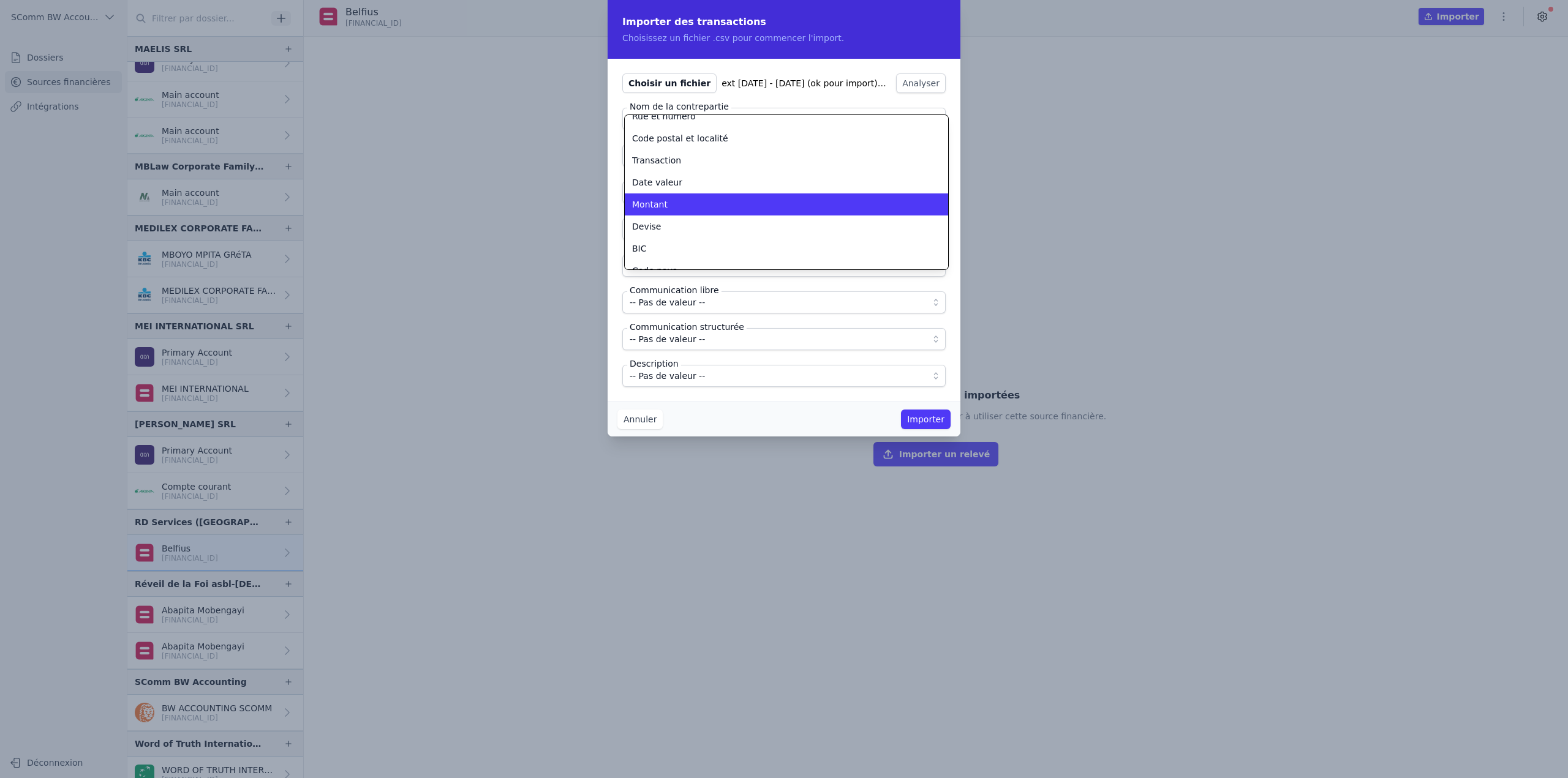
click at [672, 206] on div "Montant" at bounding box center [779, 205] width 294 height 12
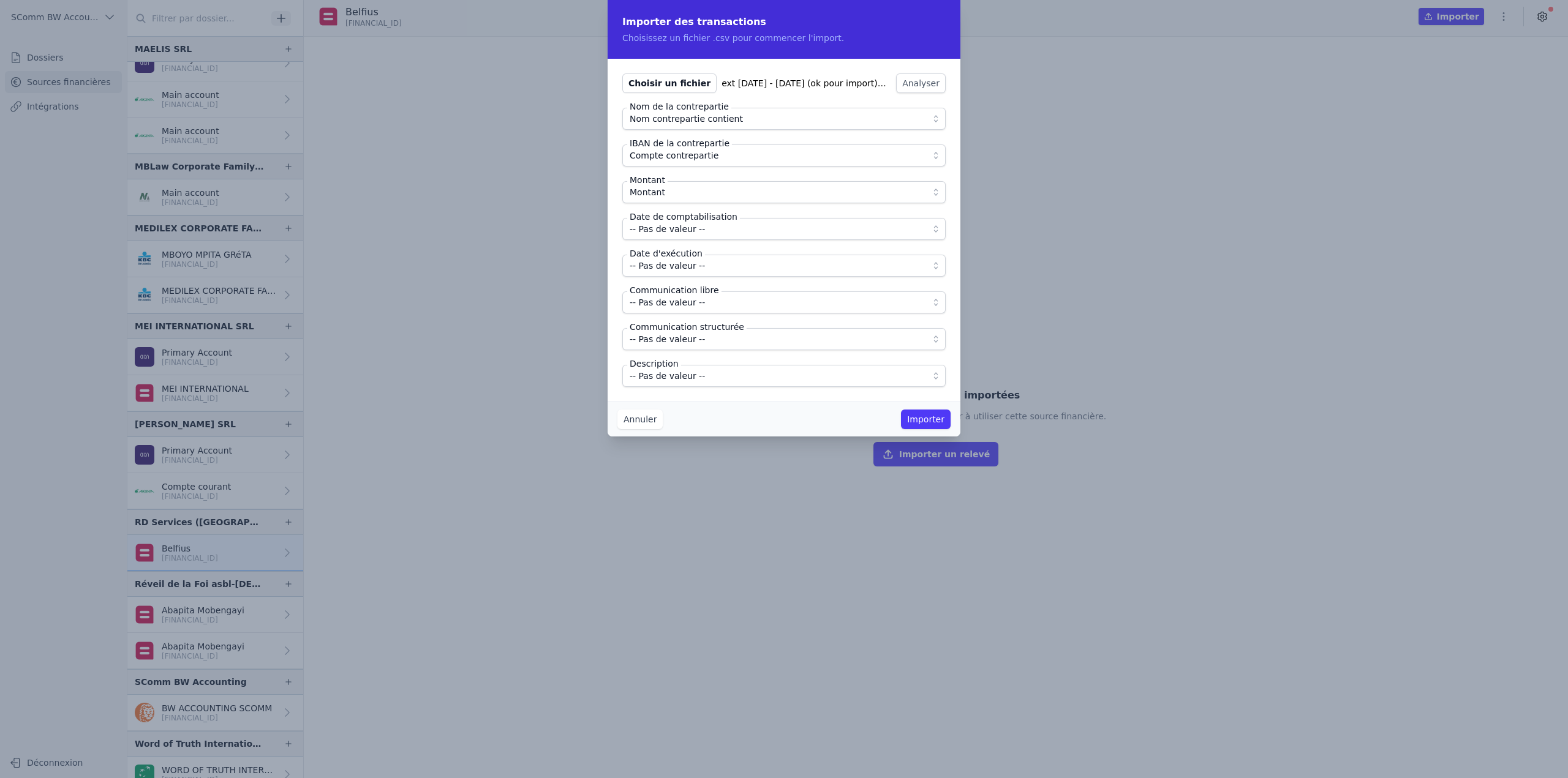
click at [671, 233] on span "-- Pas de valeur --" at bounding box center [667, 229] width 75 height 15
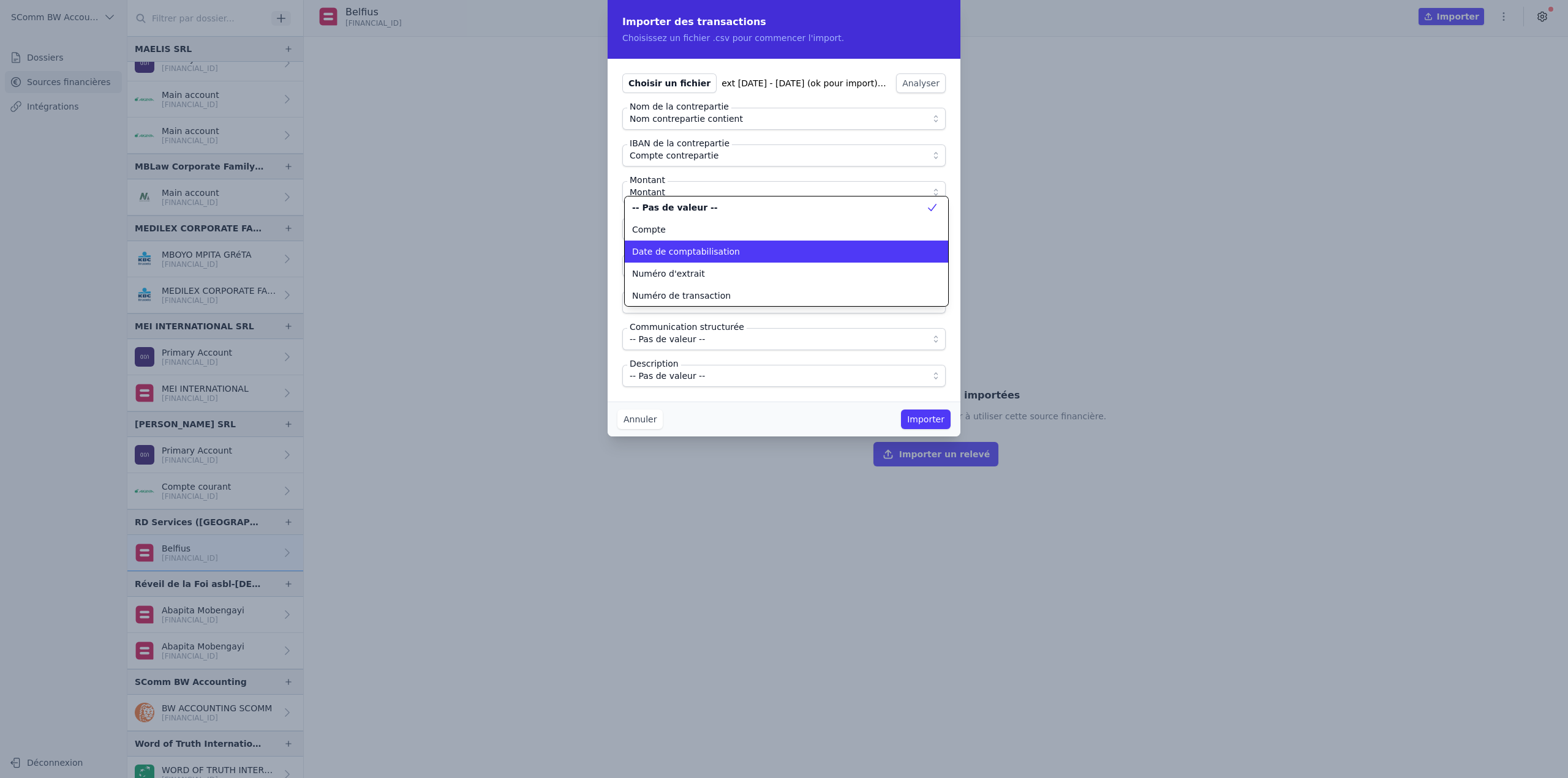
scroll to position [0, 0]
click at [675, 243] on li "Date de comptabilisation" at bounding box center [786, 252] width 323 height 22
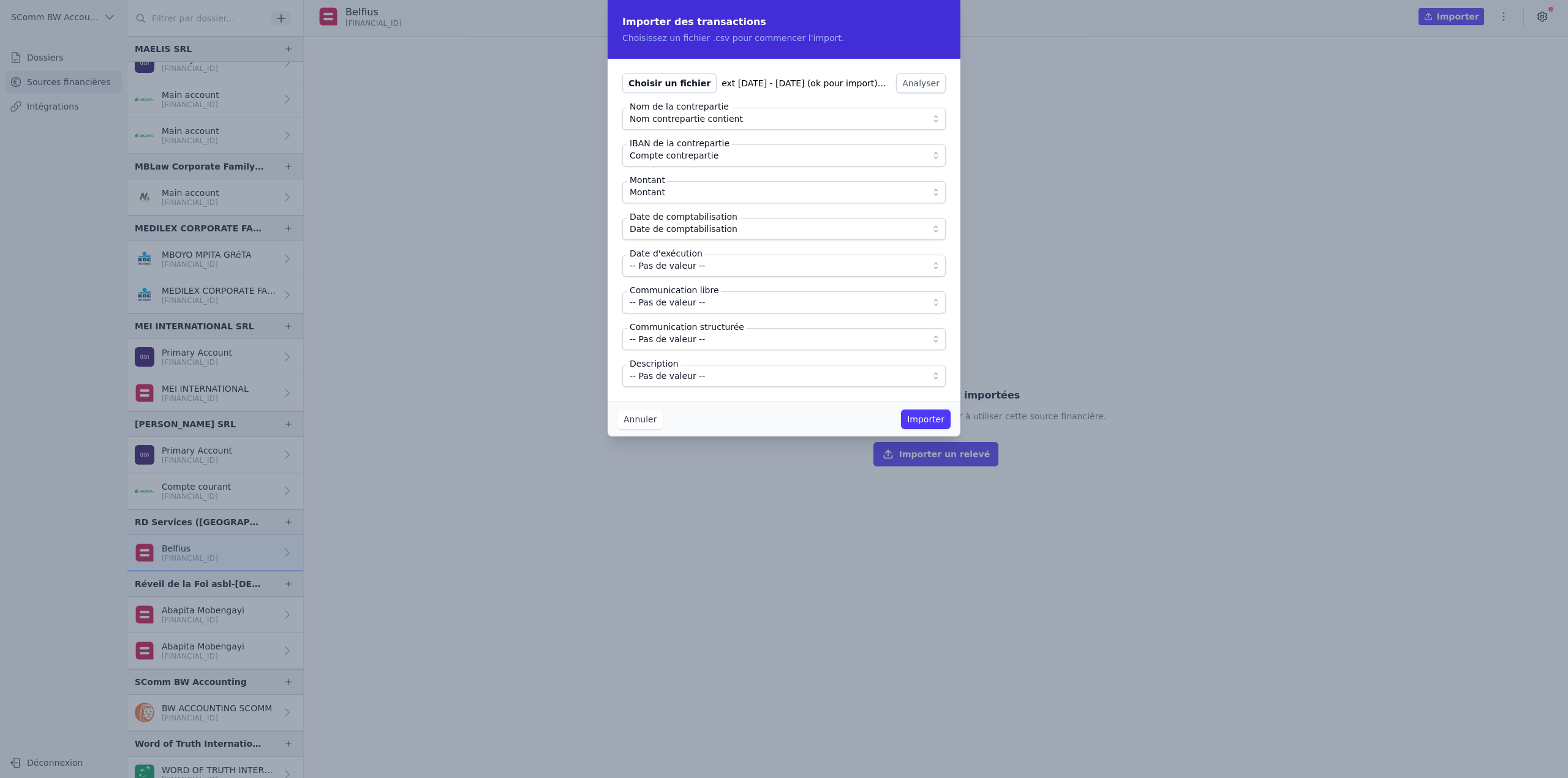
click at [672, 274] on button "-- Pas de valeur --" at bounding box center [784, 266] width 323 height 22
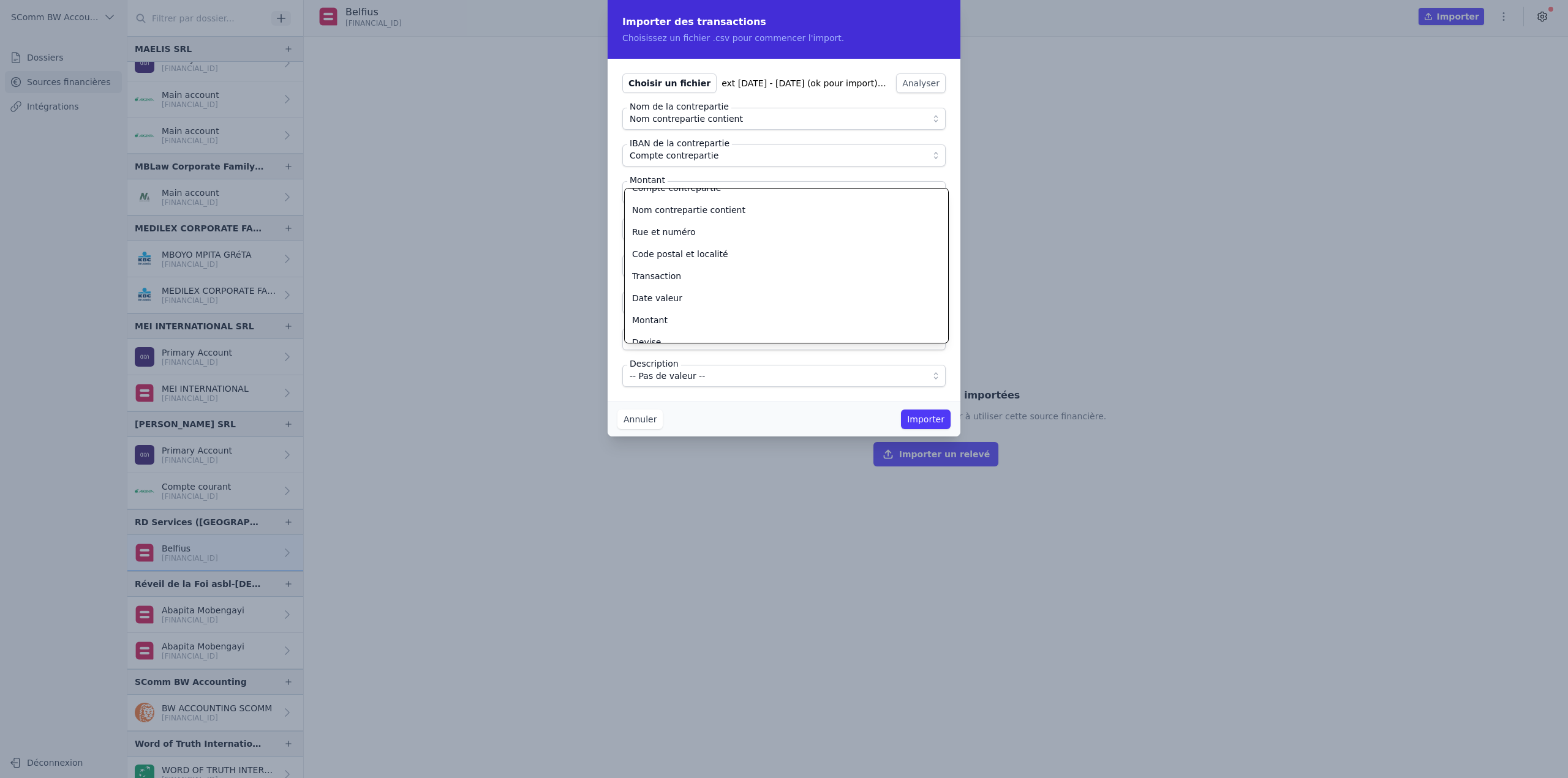
scroll to position [123, 0]
click at [667, 293] on span "Date valeur" at bounding box center [657, 297] width 50 height 12
click at [672, 305] on span "-- Pas de valeur --" at bounding box center [667, 302] width 75 height 15
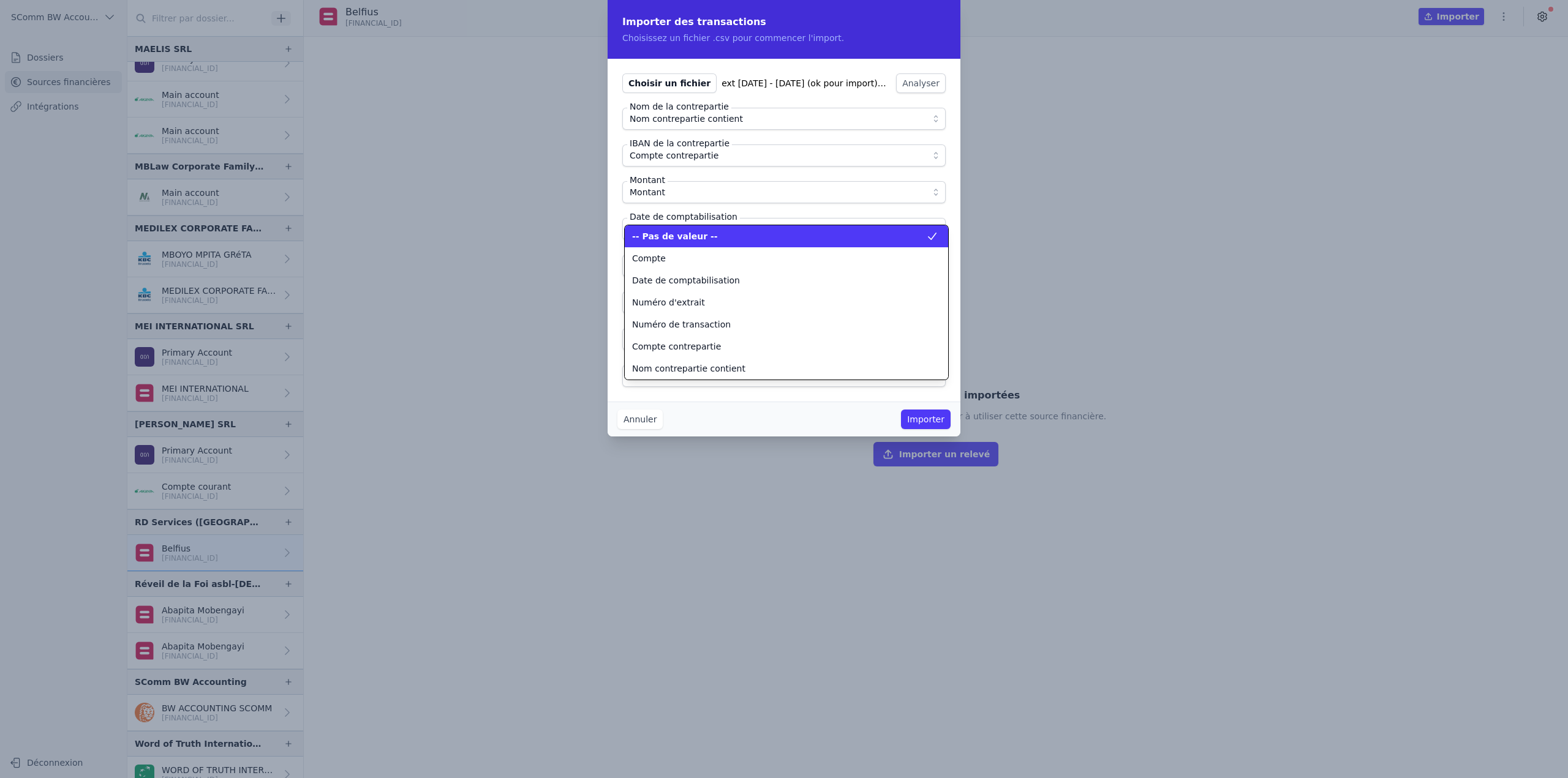
scroll to position [199, 0]
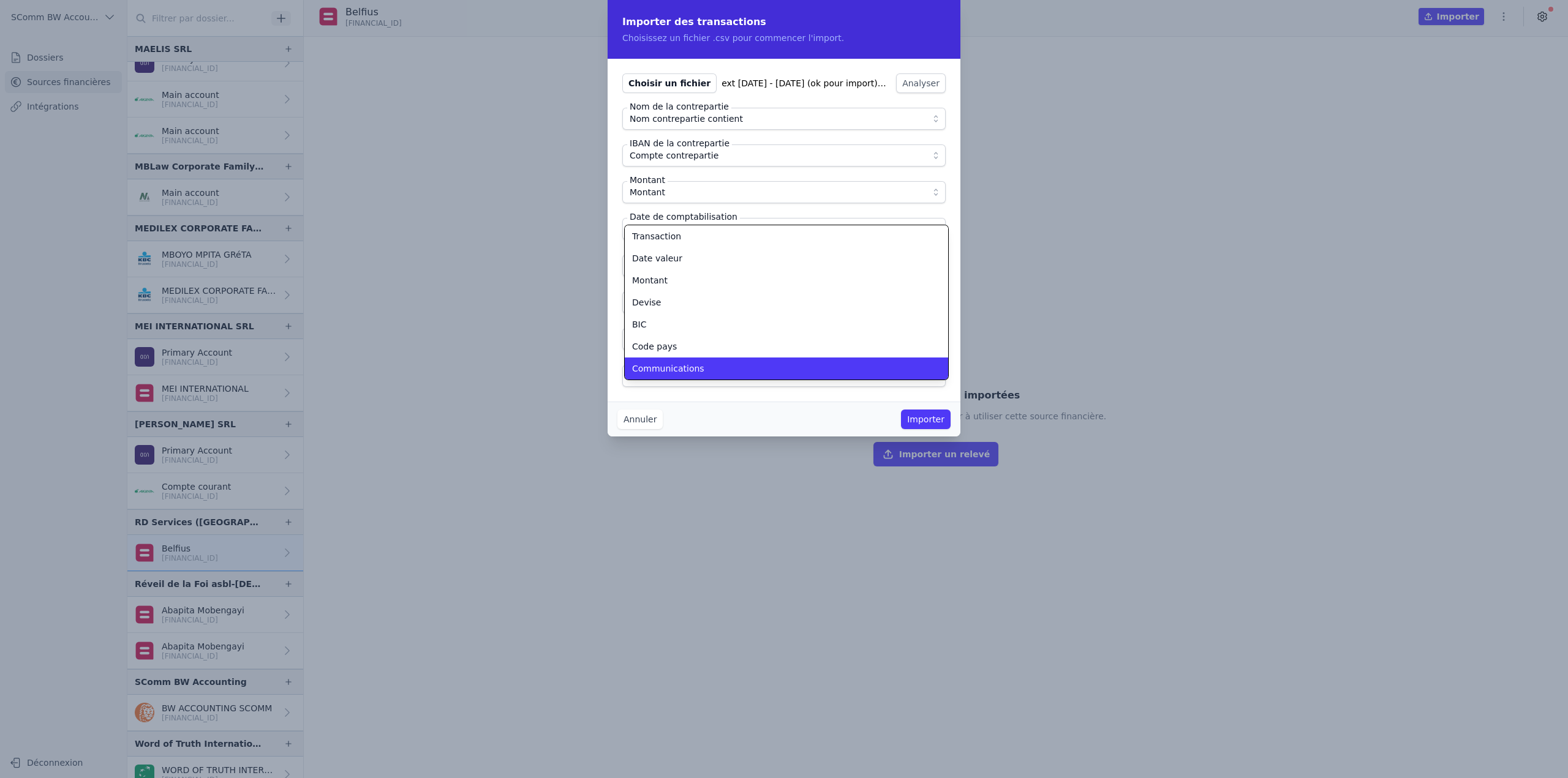
click at [664, 365] on span "Communications" at bounding box center [668, 368] width 72 height 12
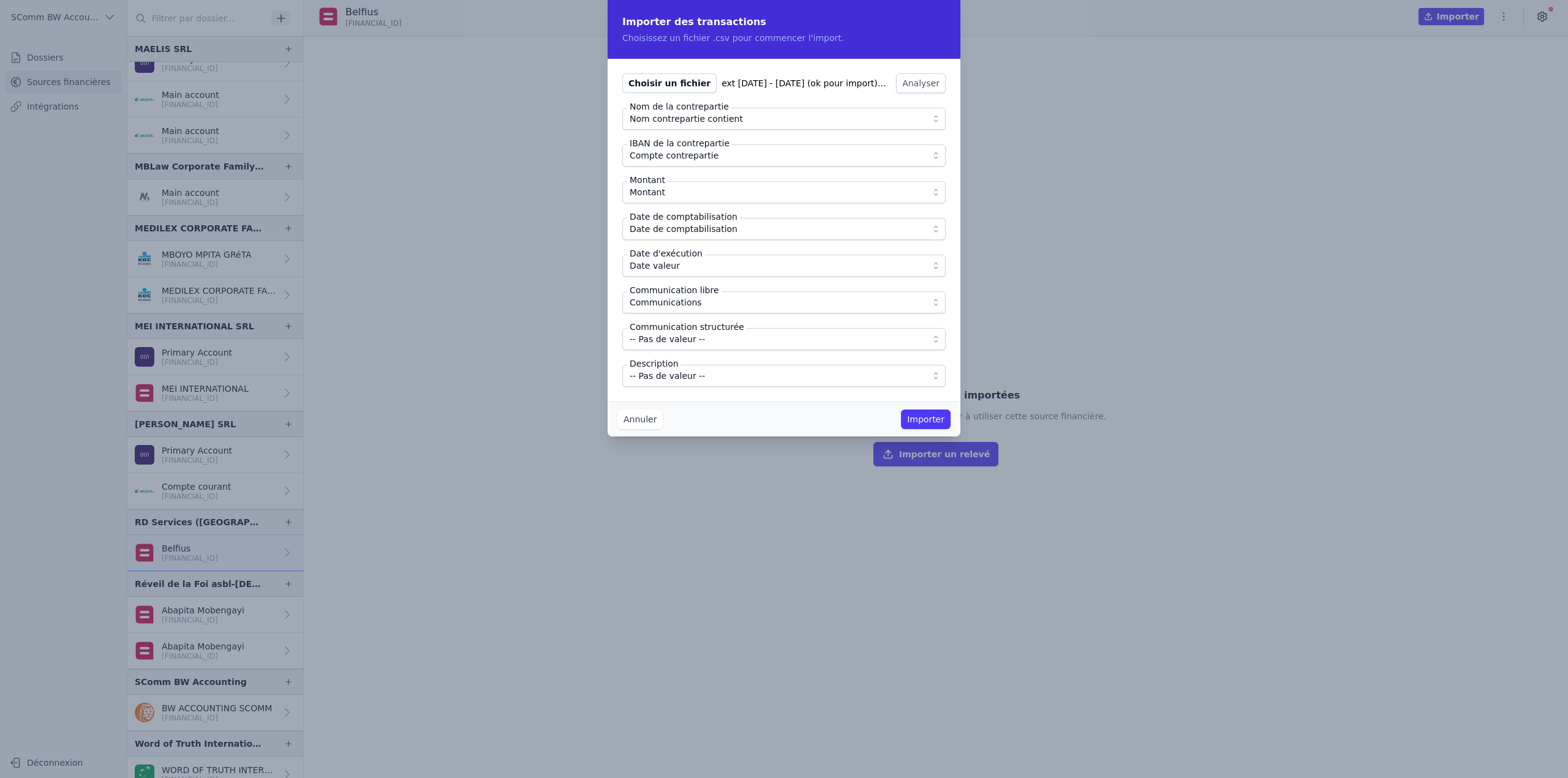
click at [662, 390] on div "Choisir un fichier ext 2018 - 2025 (ok pour import).csv Analyser Nom de la cont…" at bounding box center [784, 230] width 353 height 343
click at [655, 383] on span "-- Pas de valeur --" at bounding box center [667, 376] width 75 height 15
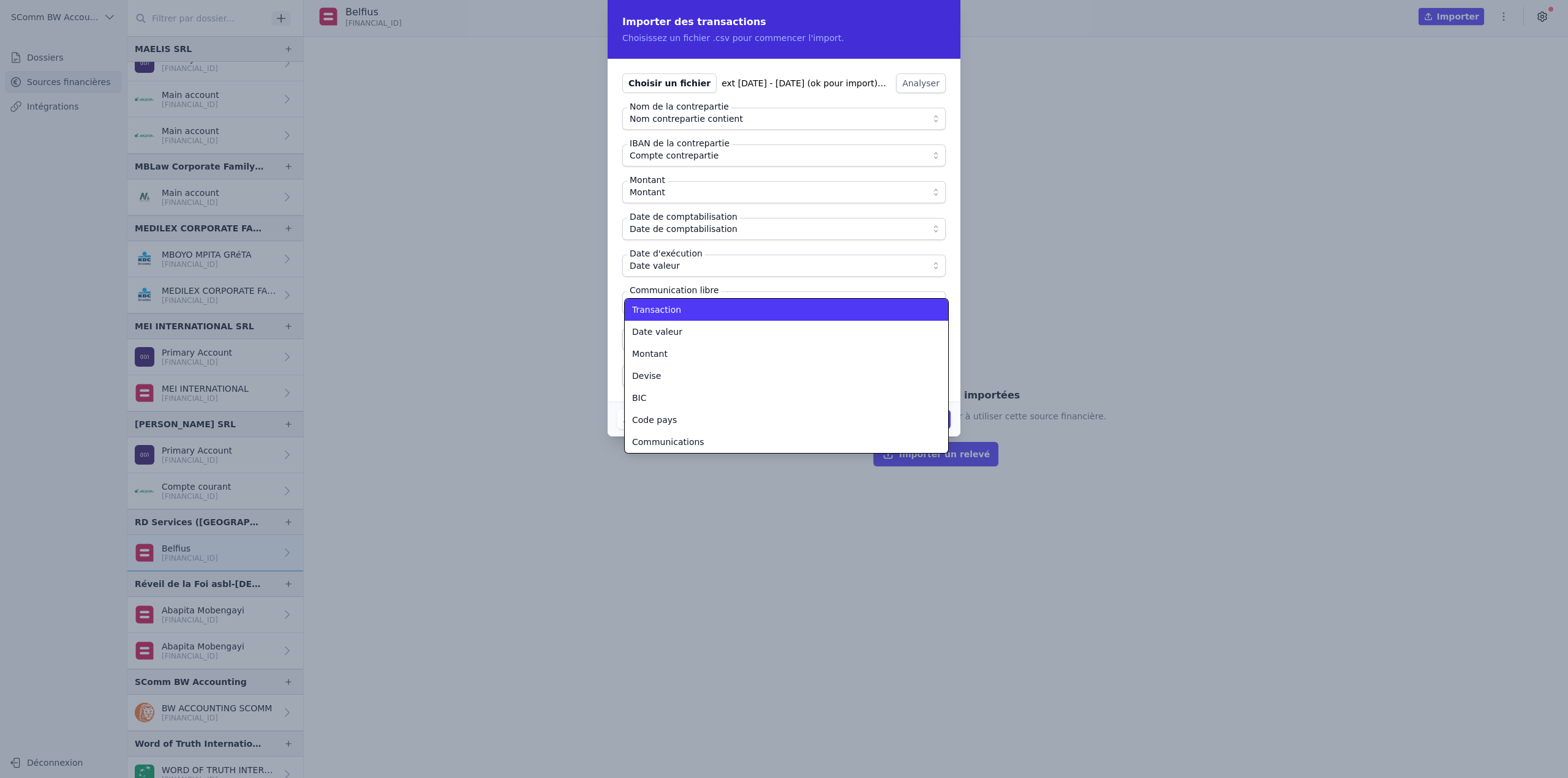
click at [662, 314] on span "Transaction" at bounding box center [657, 310] width 49 height 12
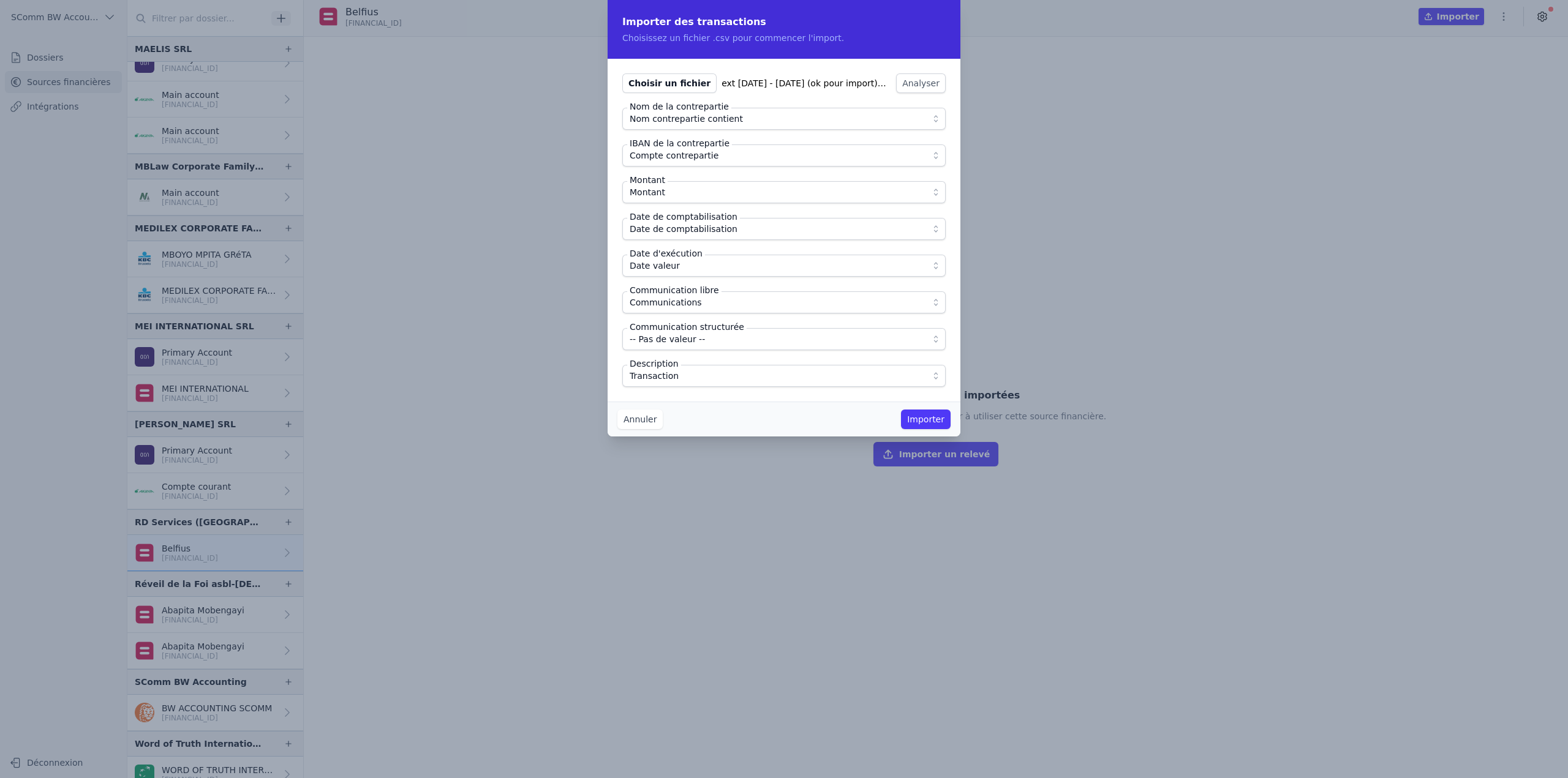
click at [703, 405] on div "Annuler Importer" at bounding box center [784, 419] width 353 height 35
click at [917, 414] on button "Importer" at bounding box center [926, 420] width 49 height 19
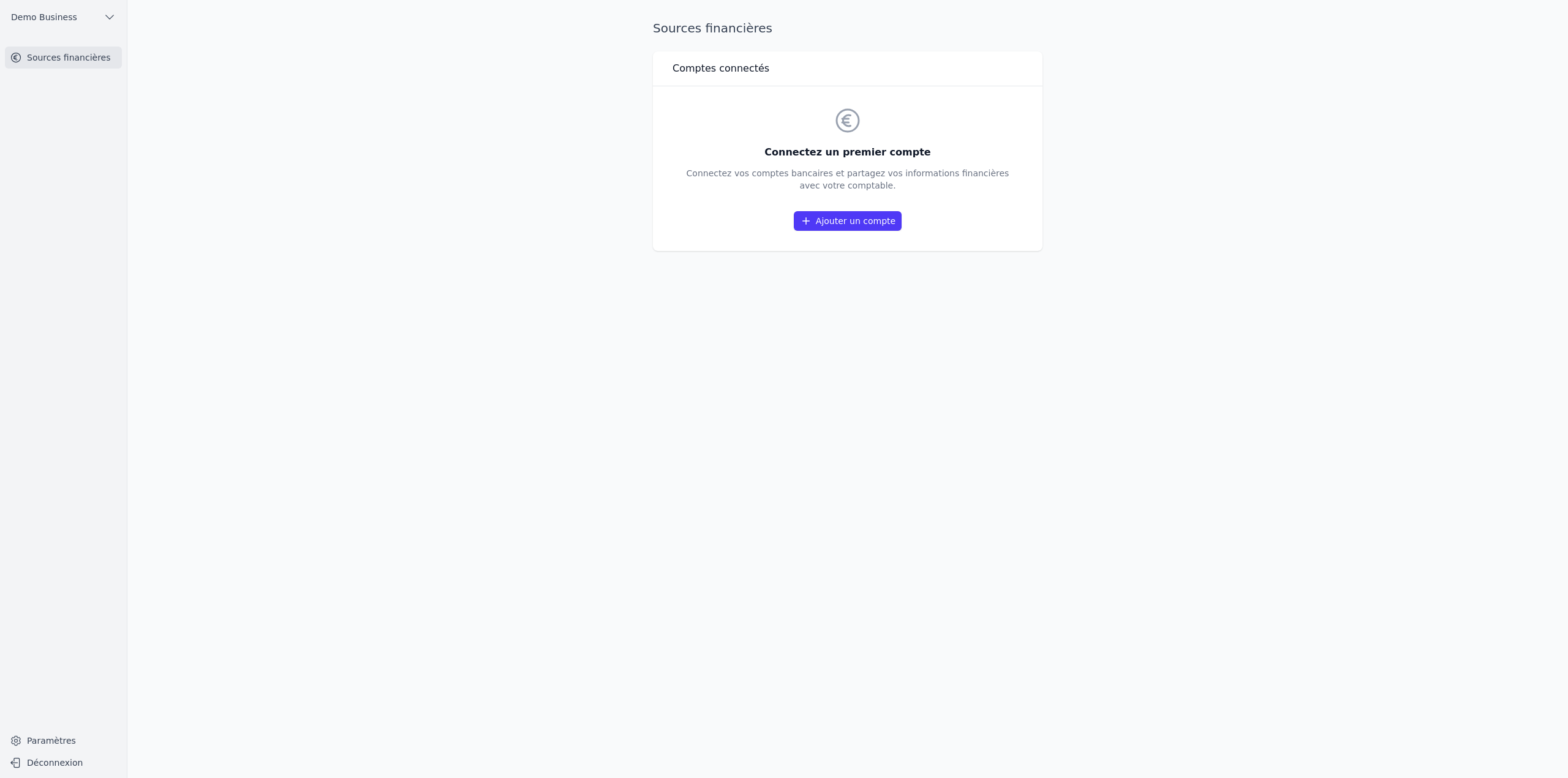
click at [860, 219] on link "Ajouter un compte" at bounding box center [848, 221] width 108 height 19
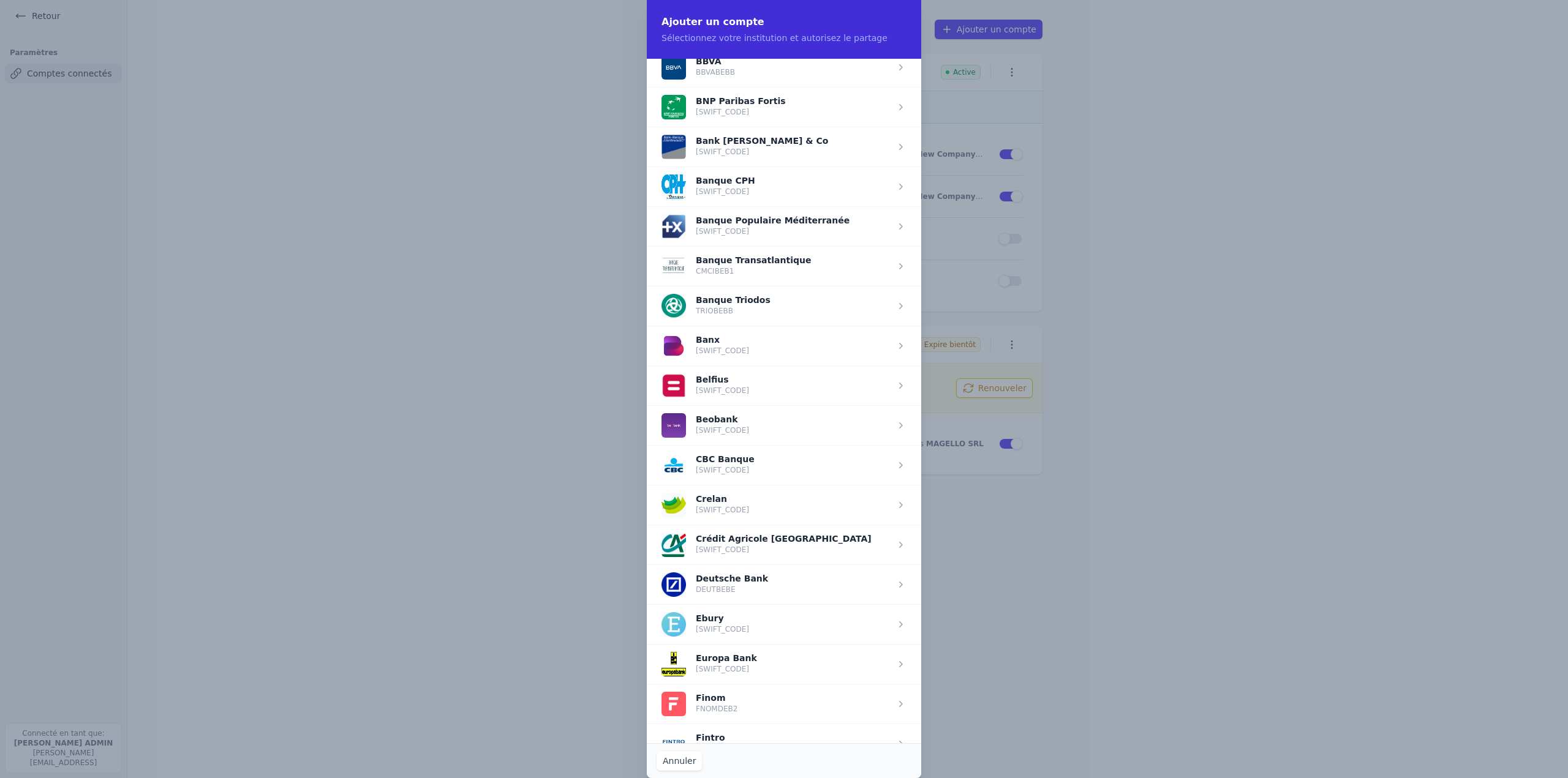
scroll to position [171, 0]
